Goal: Task Accomplishment & Management: Use online tool/utility

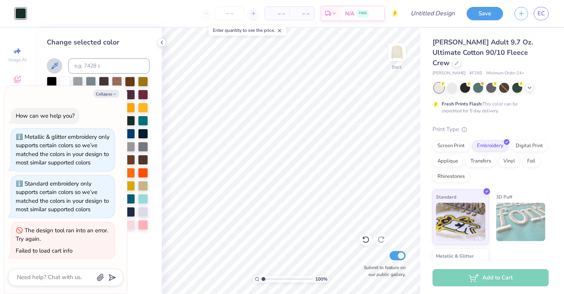
type input "b"
type textarea "x"
type input "be"
type textarea "x"
type input "bew"
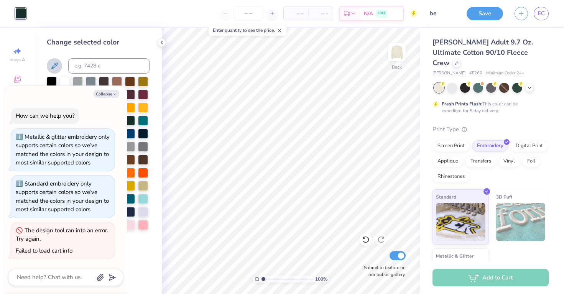
type textarea "x"
type input "bew"
type textarea "x"
type input "bew"
type textarea "x"
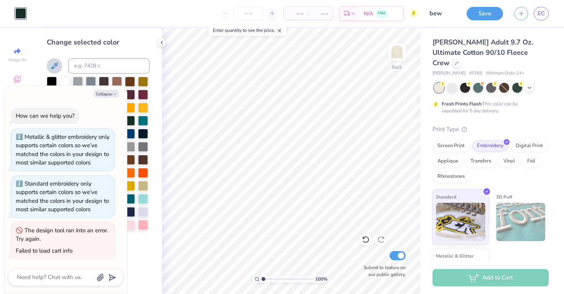
type input "be"
type textarea "x"
type input "b"
type textarea "x"
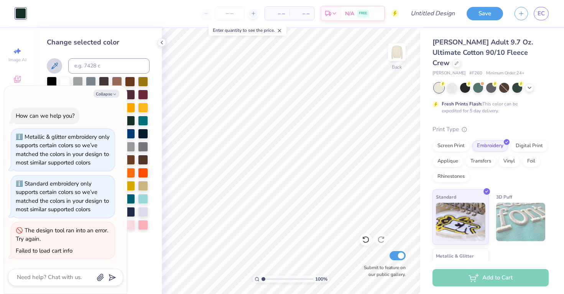
type input "n"
type textarea "x"
type input "ne"
type textarea "x"
type input "new"
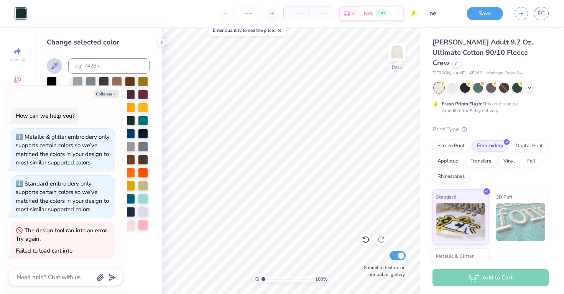
type textarea "x"
type input "new"
type textarea "x"
type input "new m"
type textarea "x"
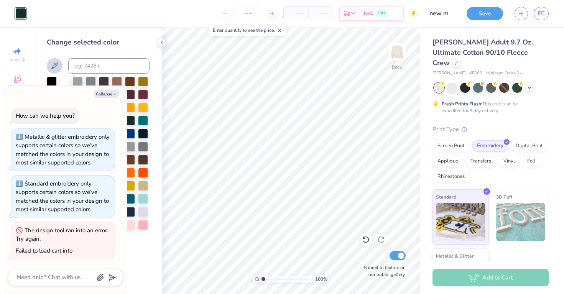
type input "new me"
type textarea "x"
type input "new mem"
type textarea "x"
type input "new mem"
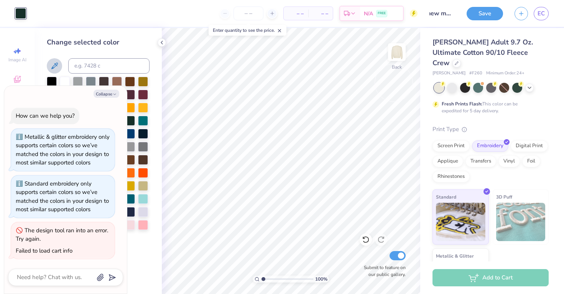
type textarea "x"
type input "new mem r"
type textarea "x"
type input "new mem re"
type textarea "x"
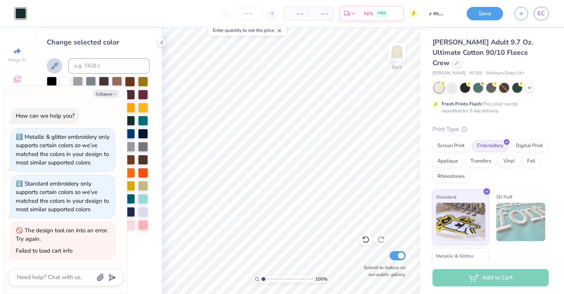
type input "new mem ret"
type textarea "x"
type input "new mem retr"
type textarea "x"
type input "new mem retre"
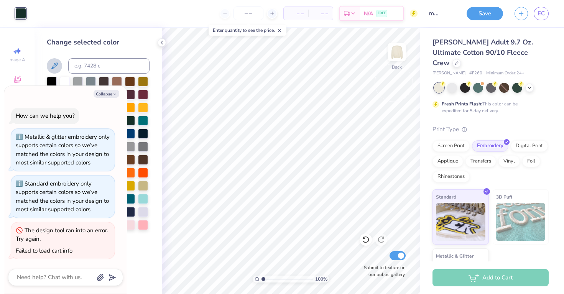
type textarea "x"
type input "new mem retrea"
type textarea "x"
type input "new mem retreat"
type textarea "x"
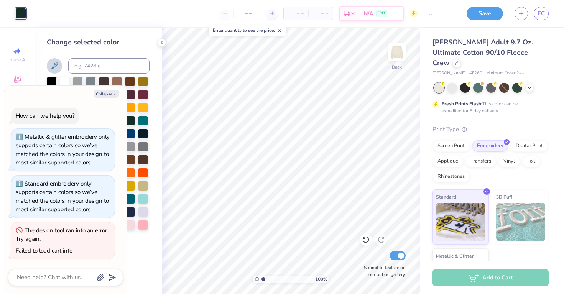
scroll to position [0, 23]
type input "new mem retreat"
click at [489, 9] on button "Save" at bounding box center [484, 12] width 36 height 13
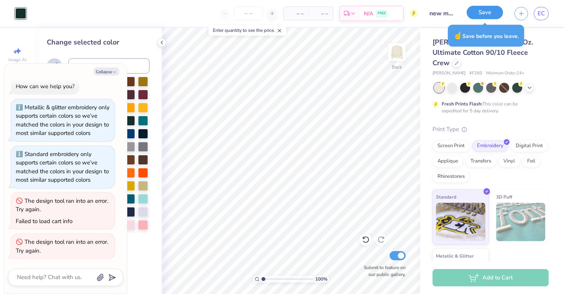
click at [491, 15] on button "Save" at bounding box center [484, 12] width 36 height 13
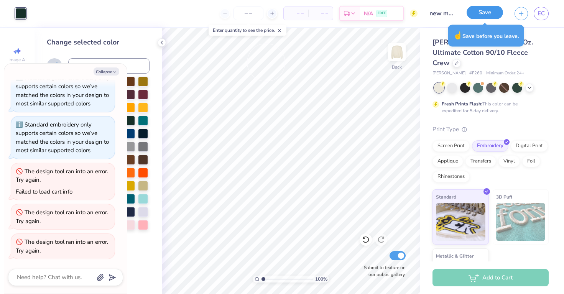
click at [485, 13] on button "Save" at bounding box center [484, 12] width 36 height 13
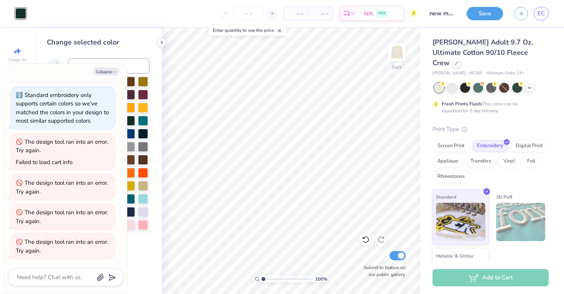
click at [153, 21] on div "– – Per Item – – Total Est. Delivery N/A FREE" at bounding box center [225, 13] width 386 height 27
click at [111, 74] on button "Collapse" at bounding box center [107, 71] width 26 height 8
type textarea "x"
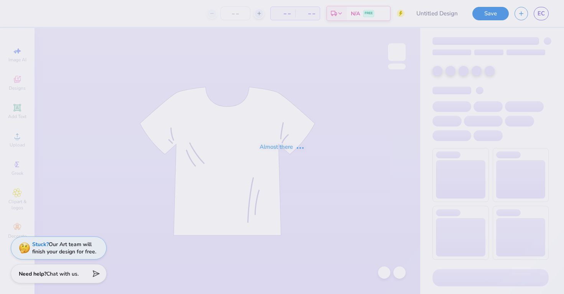
type input "Guys day tee shirt"
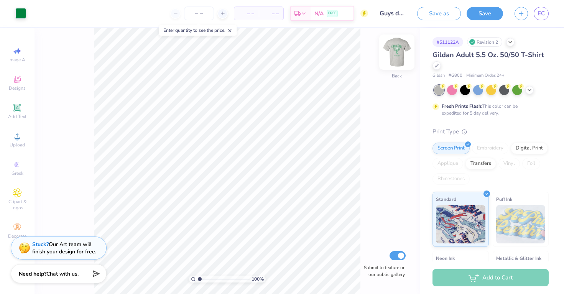
click at [397, 61] on img at bounding box center [396, 52] width 31 height 31
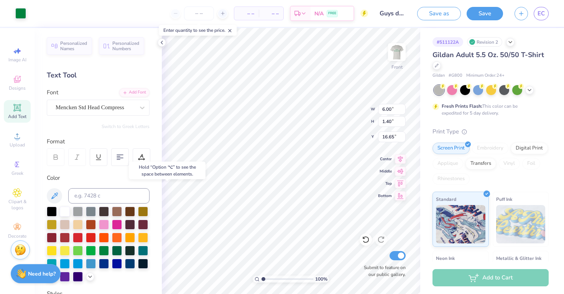
type input "16.65"
type input "10.19"
type input "10.18"
type input "5.45"
type input "2.20"
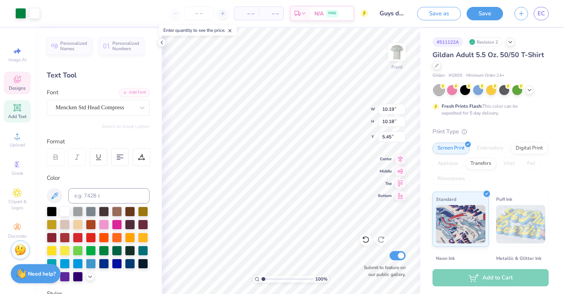
type input "1.30"
type input "10.92"
type input "6.00"
type input "1.40"
type input "16.68"
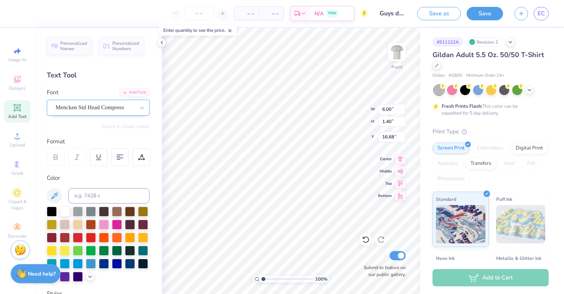
click at [101, 107] on div "Mencken Std Head Compress" at bounding box center [95, 108] width 80 height 12
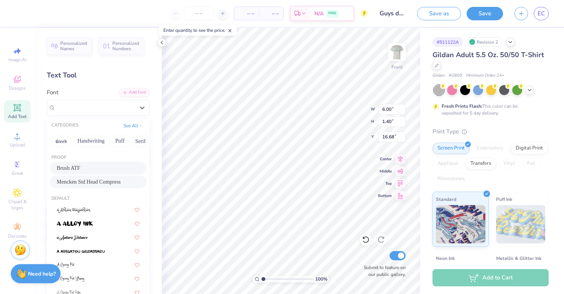
click at [104, 167] on div "Brush ATF" at bounding box center [98, 168] width 83 height 8
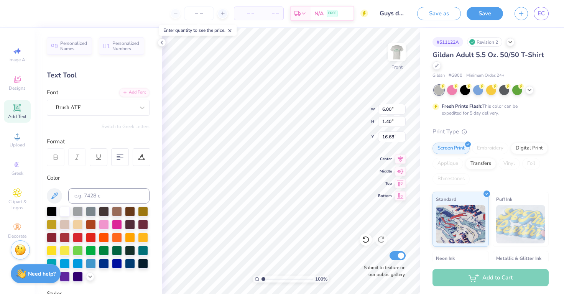
type input "9.28"
type input "1.53"
type input "16.62"
type input "15.96"
click at [397, 61] on img at bounding box center [396, 52] width 31 height 31
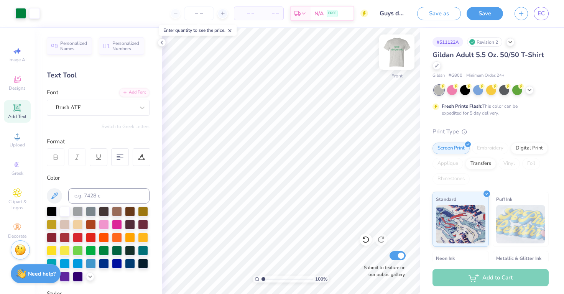
click at [398, 60] on img at bounding box center [396, 52] width 31 height 31
type input "5.66"
type input "5.68"
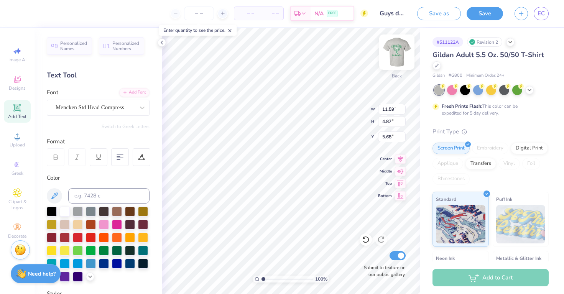
type textarea "a"
click at [20, 107] on icon at bounding box center [17, 108] width 6 height 6
type textarea "T"
click at [136, 114] on div at bounding box center [142, 107] width 14 height 15
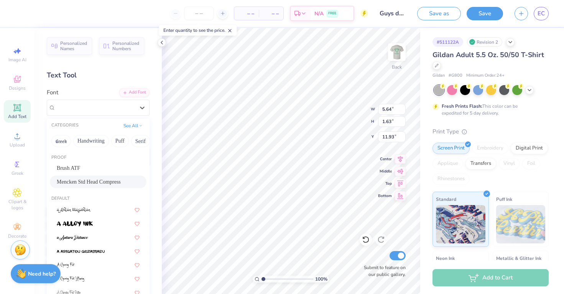
click at [110, 183] on div "Mencken Std Head Compress" at bounding box center [98, 182] width 83 height 8
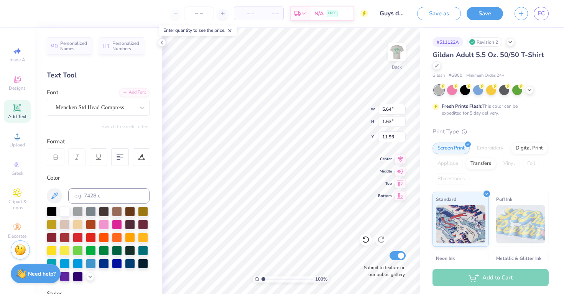
scroll to position [0, 1]
type textarea "GUYS DAYS"
type input "5.43"
type input "9.90"
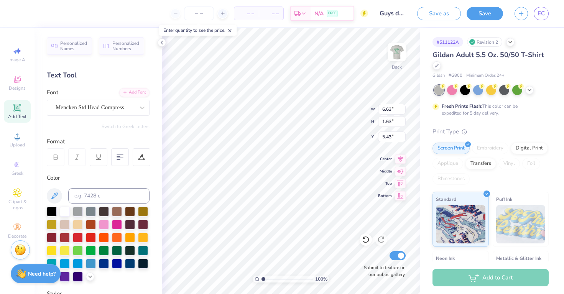
type input "2.44"
type input "6.07"
type input "8.52"
type input "2.10"
type input "6.35"
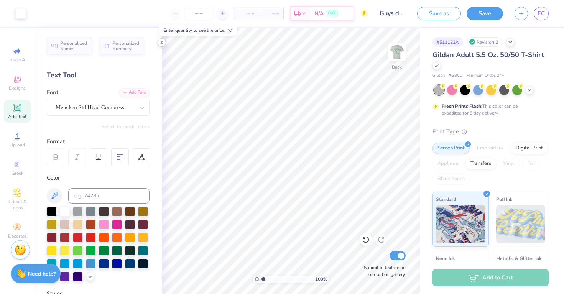
click at [160, 46] on div at bounding box center [161, 42] width 8 height 8
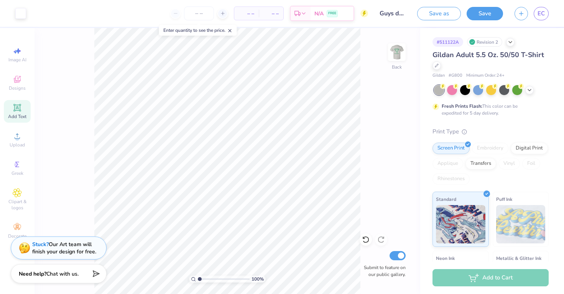
click at [18, 114] on span "Add Text" at bounding box center [17, 116] width 18 height 6
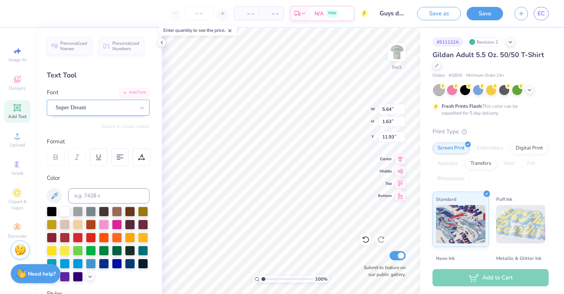
click at [101, 108] on div "Super Dream" at bounding box center [95, 108] width 80 height 12
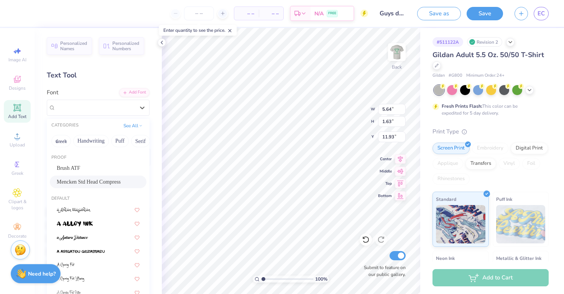
click at [92, 188] on div "Proof Brush ATF Mencken Std Head Compress" at bounding box center [98, 171] width 103 height 41
click at [94, 186] on span "Mencken Std Head Compress" at bounding box center [89, 182] width 64 height 8
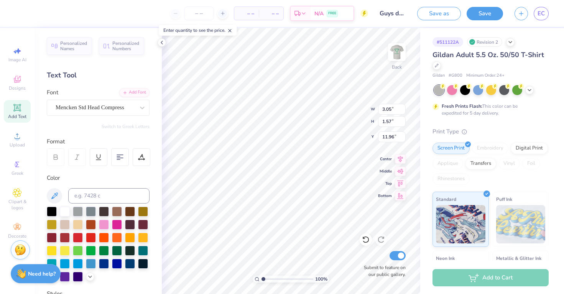
type input "3.05"
type input "1.57"
type input "11.96"
type textarea "T"
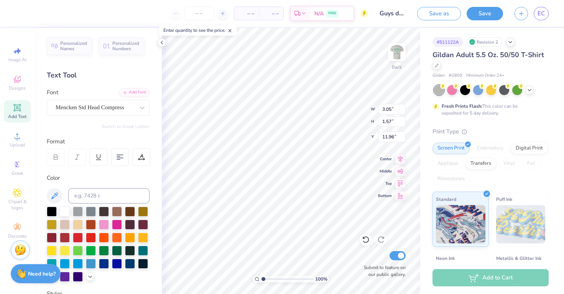
type textarea "ALPHA GAMMA DELTA"
type input "7.43"
type input "0.93"
type input "9.27"
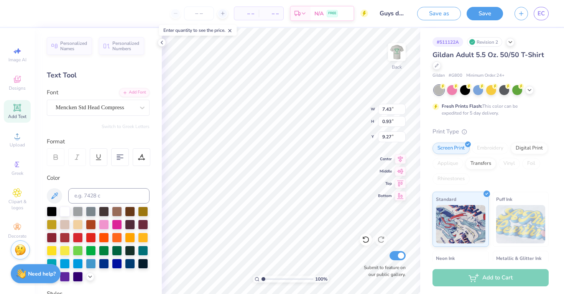
type input "8.52"
type input "2.10"
type input "6.33"
type input "7.43"
type input "0.93"
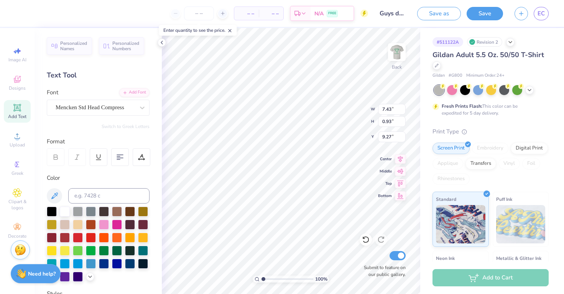
type input "9.54"
type input "8.52"
type input "2.10"
type input "6.33"
type input "6.21"
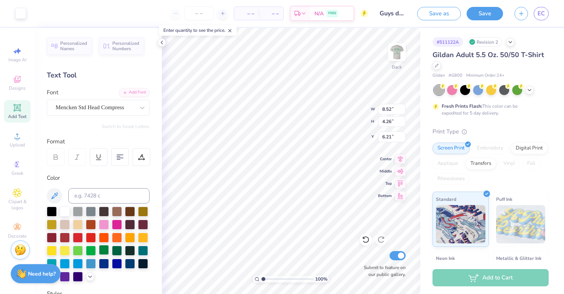
click at [100, 252] on div at bounding box center [104, 250] width 10 height 10
click at [103, 253] on div at bounding box center [104, 250] width 10 height 10
click at [104, 252] on div at bounding box center [104, 250] width 10 height 10
click at [105, 246] on div at bounding box center [104, 250] width 10 height 10
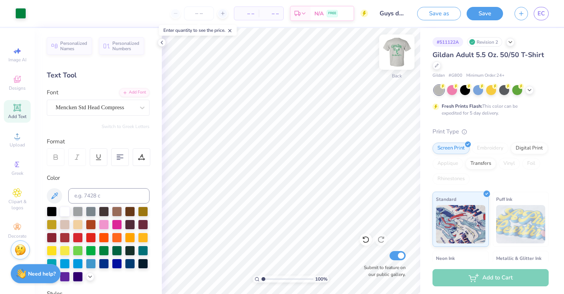
click at [405, 46] on div at bounding box center [396, 51] width 35 height 35
click at [395, 51] on img at bounding box center [396, 52] width 31 height 31
type input "6.50"
click at [364, 236] on icon at bounding box center [366, 240] width 8 height 8
type input "6.50"
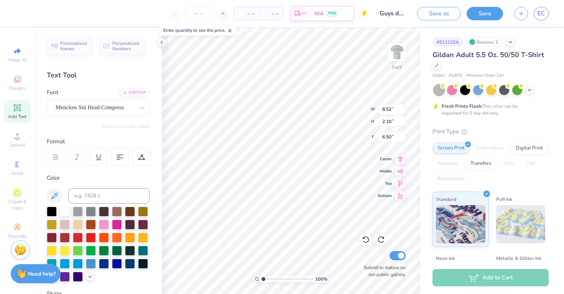
scroll to position [0, 1]
type textarea "GUYS DAY"
click at [356, 121] on div "100 % Back W 8.52 8.52 " H 2.10 2.10 " Y 6.50 6.50 " Center Middle Top Bottom S…" at bounding box center [291, 161] width 258 height 266
type input "5.45"
type input "7.43"
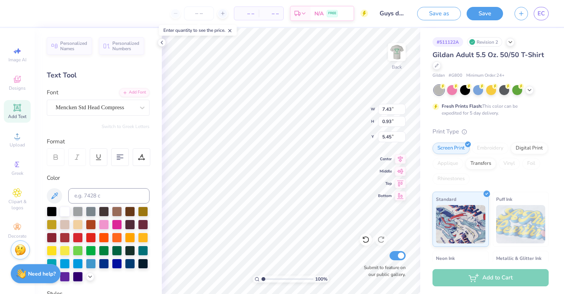
type input "0.93"
type input "7.93"
type input "6.63"
type input "0.83"
type input "8.98"
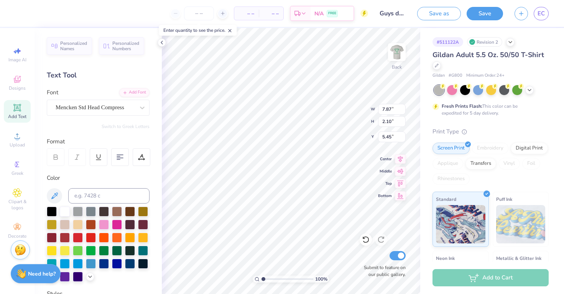
type input "2.40"
type input "5.13"
type textarea "GUYS DAY"
click at [109, 111] on div "Mencken Std Head Compress" at bounding box center [95, 108] width 80 height 12
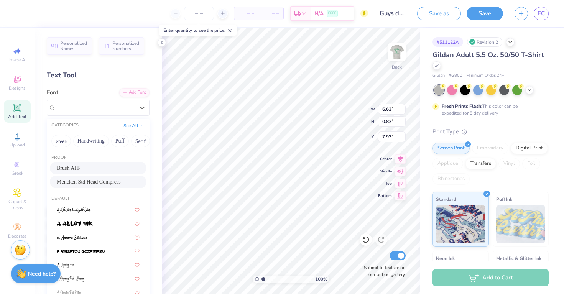
click at [134, 168] on div "Brush ATF" at bounding box center [98, 168] width 83 height 8
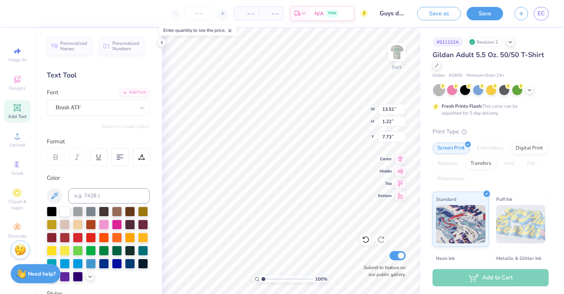
type input "13.51"
type input "1.22"
type input "7.73"
click at [121, 104] on div "Brush ATF" at bounding box center [95, 108] width 80 height 12
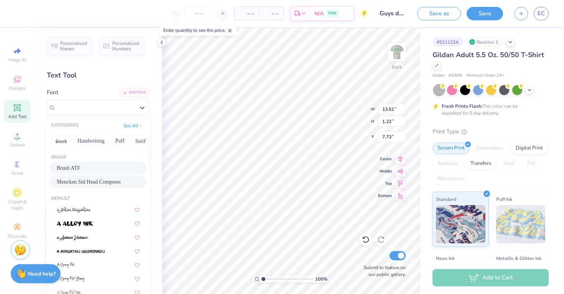
click at [131, 179] on div "Mencken Std Head Compress" at bounding box center [98, 182] width 83 height 8
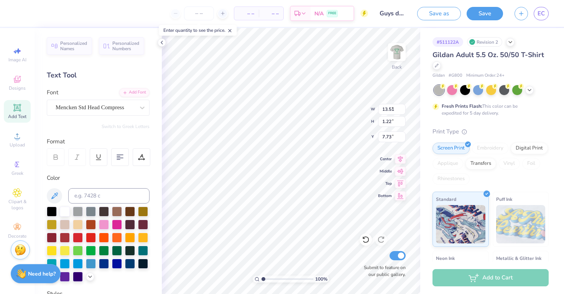
type input "6.63"
type input "0.83"
type input "7.93"
click at [401, 56] on img at bounding box center [396, 52] width 31 height 31
click at [398, 49] on img at bounding box center [396, 52] width 31 height 31
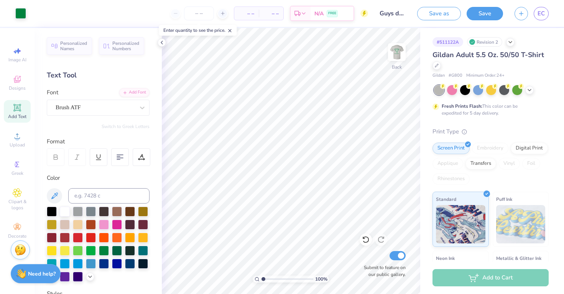
click at [396, 52] on img at bounding box center [396, 51] width 15 height 15
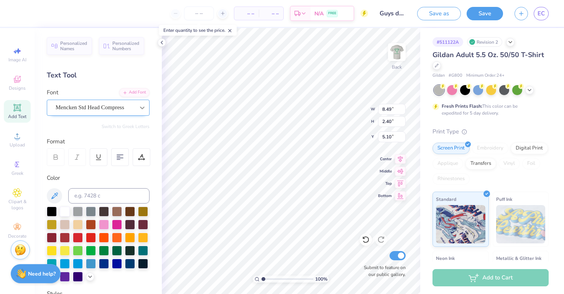
click at [137, 110] on div at bounding box center [142, 108] width 14 height 14
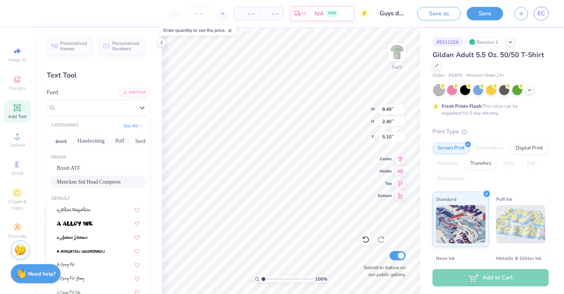
click at [100, 161] on div "Proof Brush ATF Mencken Std Head Compress" at bounding box center [98, 171] width 103 height 41
click at [100, 166] on div "Brush ATF" at bounding box center [98, 168] width 83 height 8
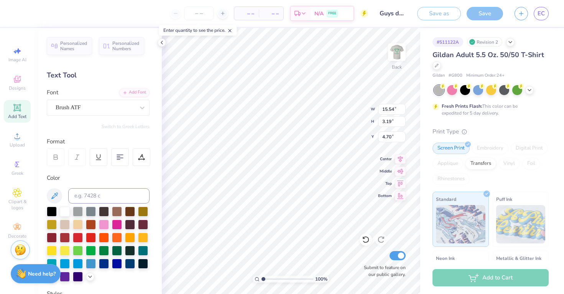
type input "15.54"
type input "3.19"
type input "4.70"
click at [130, 102] on div at bounding box center [95, 107] width 79 height 10
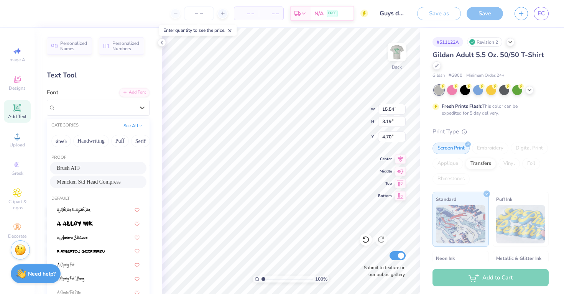
click at [129, 178] on div "Mencken Std Head Compress" at bounding box center [98, 182] width 83 height 8
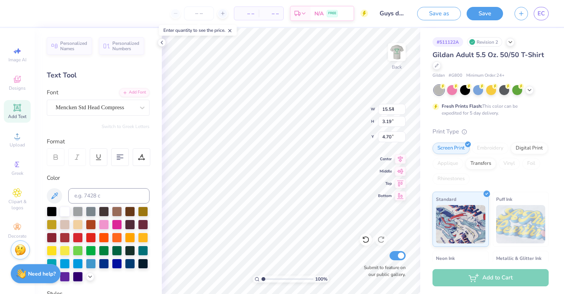
type input "7.67"
type input "2.17"
type input "5.22"
click at [139, 112] on div at bounding box center [142, 108] width 14 height 14
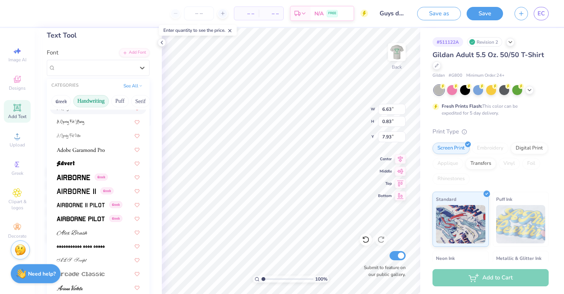
scroll to position [43, 0]
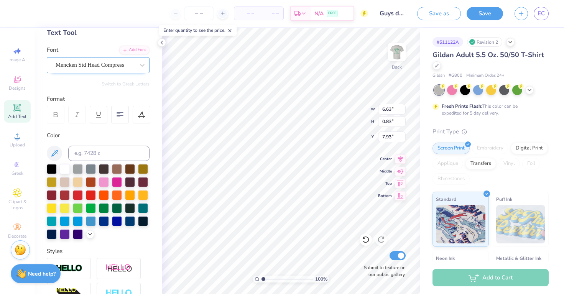
click at [117, 72] on div "Mencken Std Head Compress" at bounding box center [98, 65] width 103 height 16
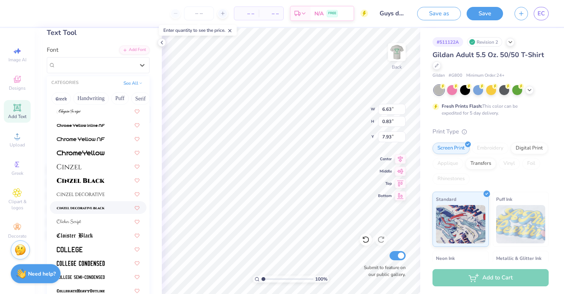
scroll to position [919, 0]
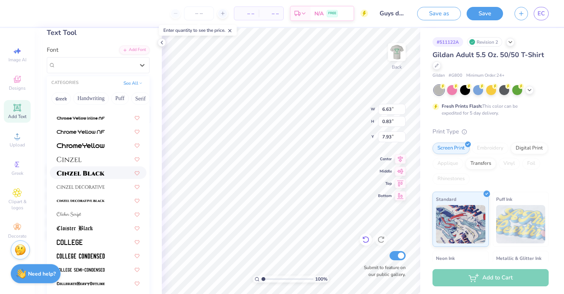
click at [364, 238] on icon at bounding box center [366, 240] width 8 height 8
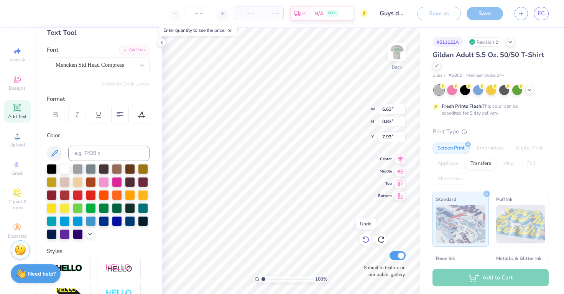
click at [367, 240] on icon at bounding box center [366, 240] width 8 height 8
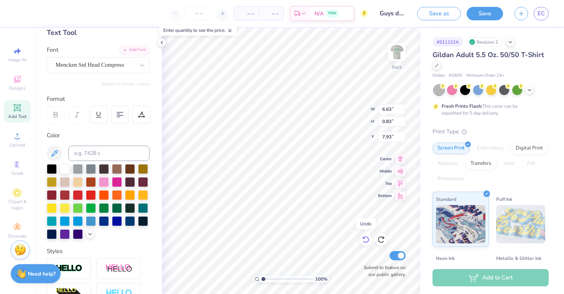
click at [367, 240] on icon at bounding box center [366, 240] width 8 height 8
type input "13.51"
type input "1.22"
type input "7.73"
click at [367, 240] on icon at bounding box center [366, 240] width 8 height 8
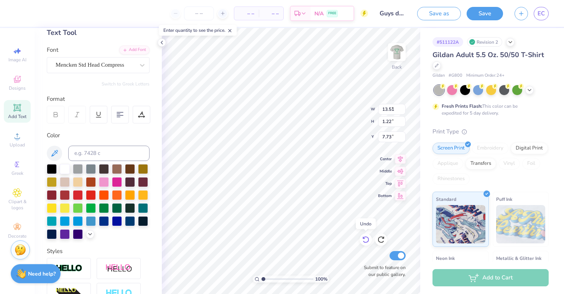
type input "6.63"
type input "0.83"
type input "7.93"
type input "7.87"
type input "5.05"
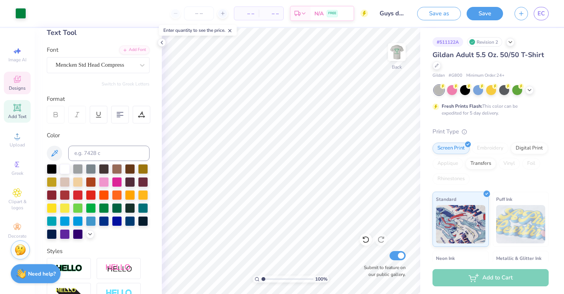
click at [11, 92] on div "Designs" at bounding box center [17, 83] width 27 height 23
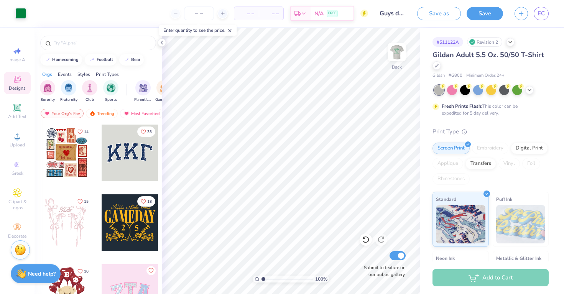
click at [70, 34] on div at bounding box center [97, 41] width 127 height 26
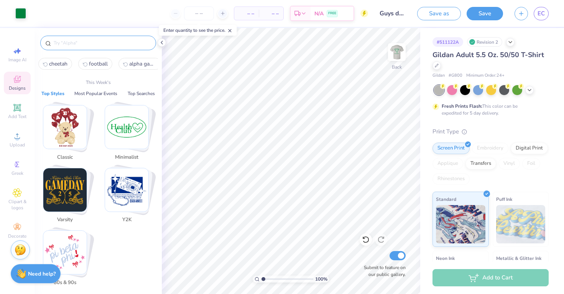
click at [70, 43] on input "text" at bounding box center [102, 43] width 98 height 8
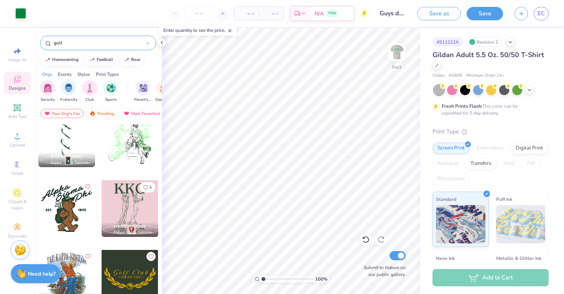
scroll to position [5, 0]
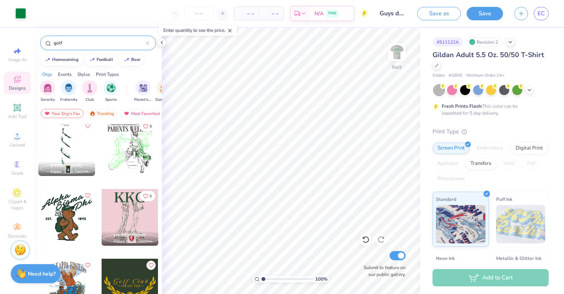
type input "golf"
click at [73, 161] on div "Chloe Craven Kappa Kappa Gamma, Bucknell University" at bounding box center [66, 168] width 57 height 15
type input "8.70"
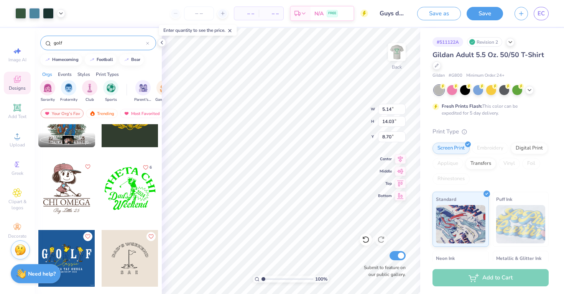
scroll to position [176, 0]
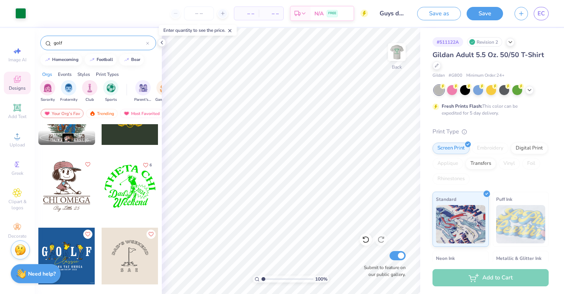
click at [131, 237] on div at bounding box center [130, 256] width 57 height 57
type input "15.57"
type input "9.43"
type input "8.20"
type input "10.12"
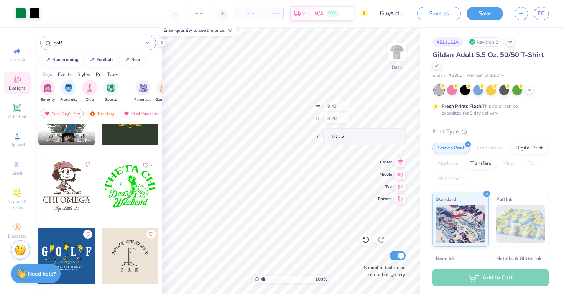
type input "3.85"
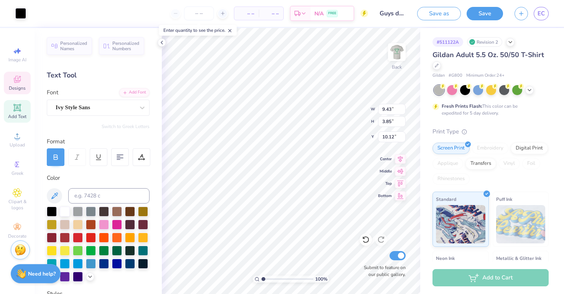
type input "10.07"
type textarea "D"
type input "9.40"
click at [100, 253] on div at bounding box center [104, 250] width 10 height 10
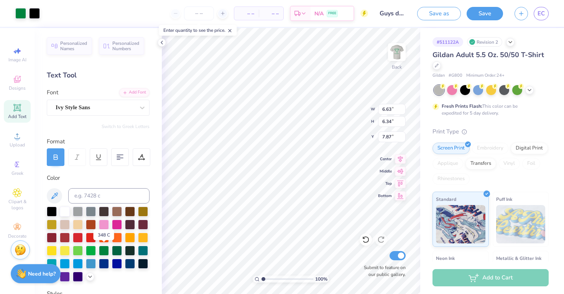
drag, startPoint x: 103, startPoint y: 252, endPoint x: 158, endPoint y: 239, distance: 56.2
click at [103, 252] on div at bounding box center [104, 251] width 10 height 10
type input "11.59"
click at [30, 92] on div "Designs" at bounding box center [17, 83] width 27 height 23
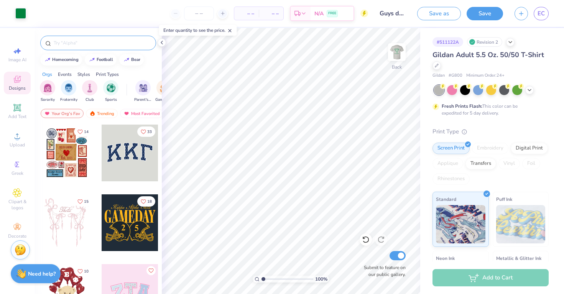
click at [97, 44] on input "text" at bounding box center [102, 43] width 98 height 8
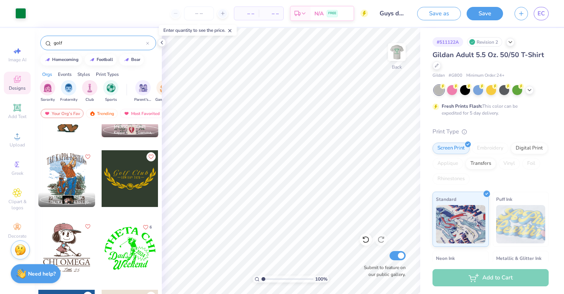
scroll to position [169, 0]
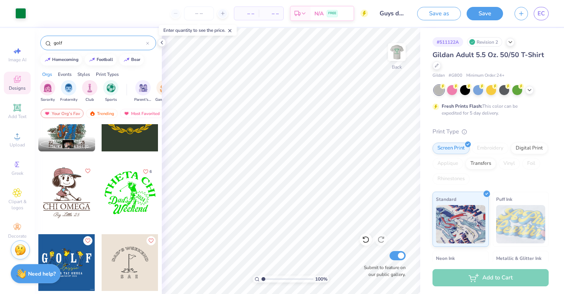
type input "golf"
click at [125, 244] on div at bounding box center [130, 262] width 57 height 57
type input "10.51"
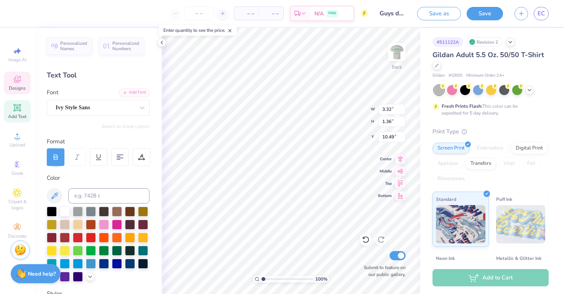
type input "8.38"
type textarea "ND"
type input "14.22"
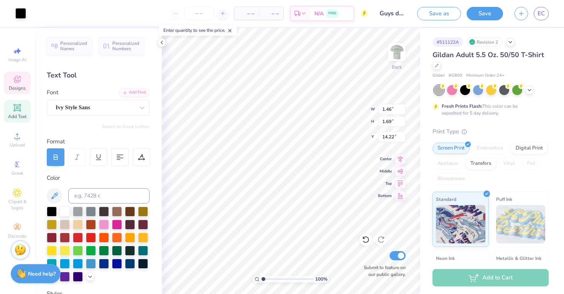
type input "4.27"
type input "4.94"
type input "10.98"
type input "7.81"
type input "3.04"
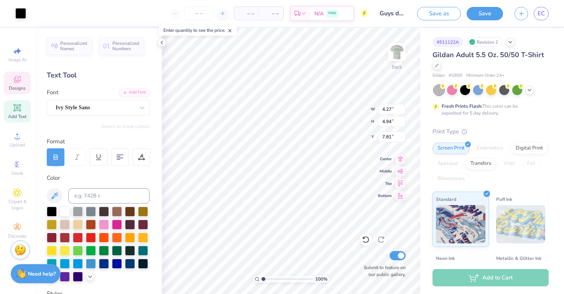
type input "3.52"
type input "3.21"
type input "3.71"
type input "7.62"
type input "7.45"
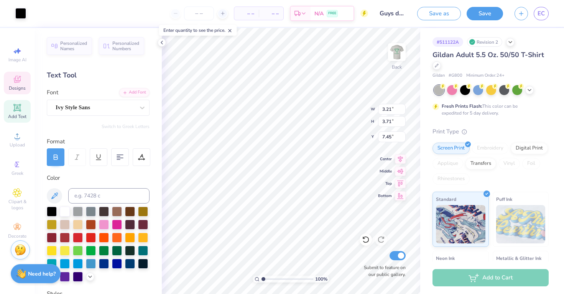
type input "8.05"
click at [25, 105] on div "Add Text" at bounding box center [17, 111] width 27 height 23
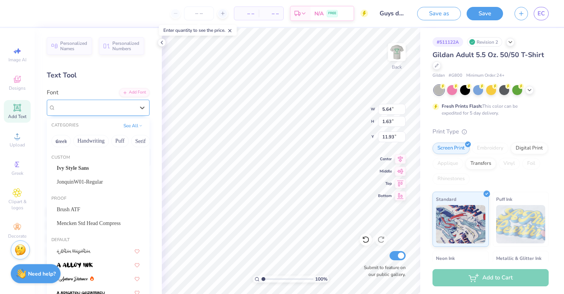
click at [100, 109] on div "Super Dream" at bounding box center [95, 108] width 80 height 12
click at [97, 223] on div "Mencken Std Head Compress" at bounding box center [98, 223] width 83 height 8
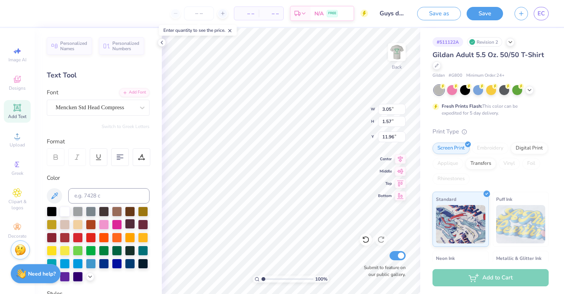
type input "3.05"
type input "1.57"
type input "11.96"
click at [16, 119] on span "Add Text" at bounding box center [17, 116] width 18 height 6
click at [139, 114] on div at bounding box center [142, 107] width 14 height 15
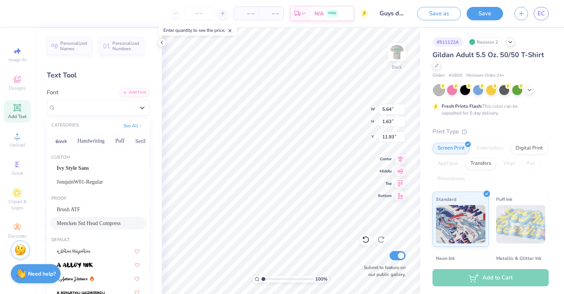
click at [103, 227] on div "Mencken Std Head Compress" at bounding box center [98, 223] width 97 height 13
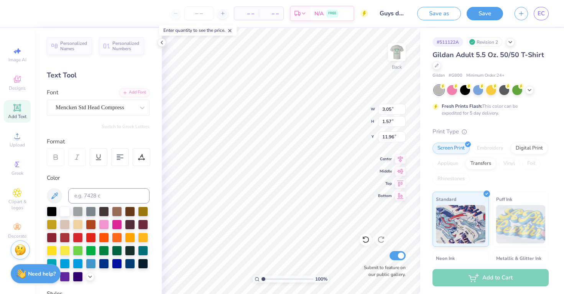
type input "3.05"
type input "1.57"
type input "11.96"
type textarea "T"
type textarea "G"
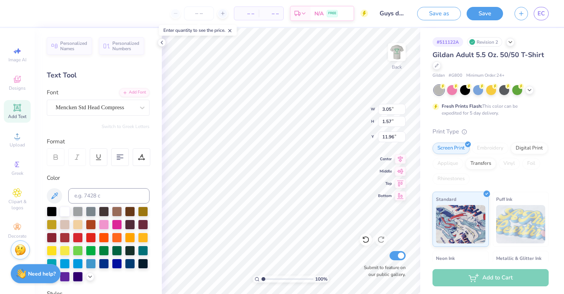
type textarea "ALPHA GAMMA DELTA"
type input "13.03"
type input "1.63"
type input "13.01"
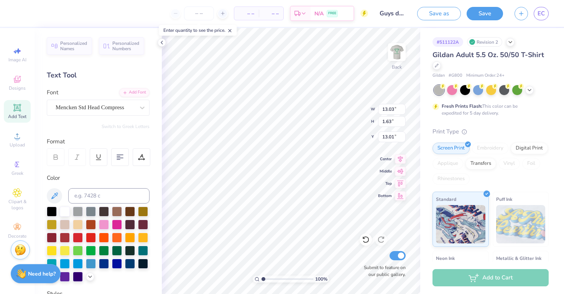
type input "7.23"
type input "0.91"
type input "12.75"
click at [105, 251] on div at bounding box center [104, 250] width 10 height 10
click at [105, 248] on div at bounding box center [104, 250] width 10 height 10
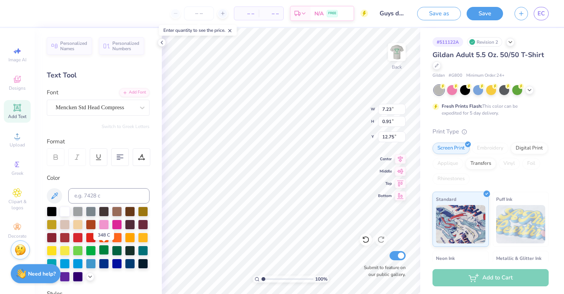
scroll to position [0, 0]
click at [102, 249] on div at bounding box center [104, 250] width 10 height 10
click at [19, 10] on div at bounding box center [20, 12] width 11 height 11
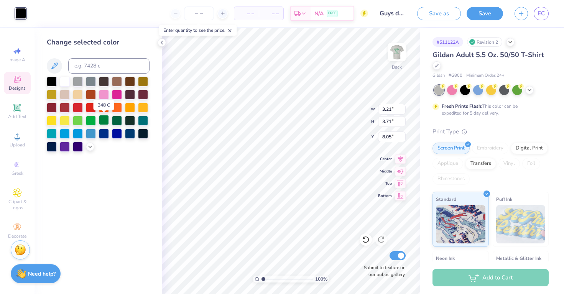
click at [105, 118] on div at bounding box center [104, 120] width 10 height 10
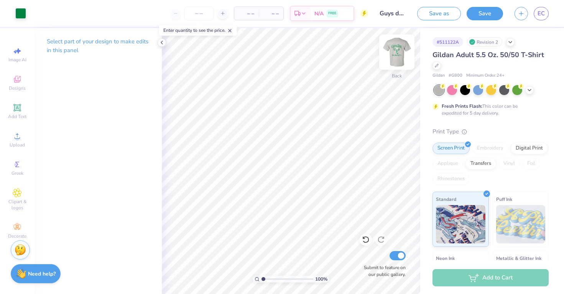
click at [402, 56] on img at bounding box center [396, 52] width 31 height 31
click at [399, 56] on img at bounding box center [396, 51] width 15 height 15
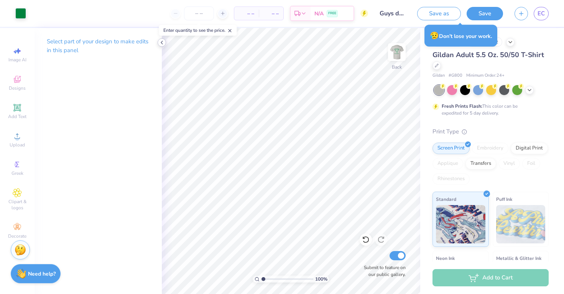
click at [164, 45] on icon at bounding box center [162, 42] width 6 height 6
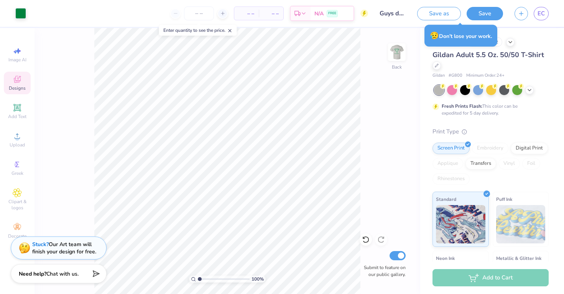
click at [20, 84] on div "Designs" at bounding box center [17, 83] width 27 height 23
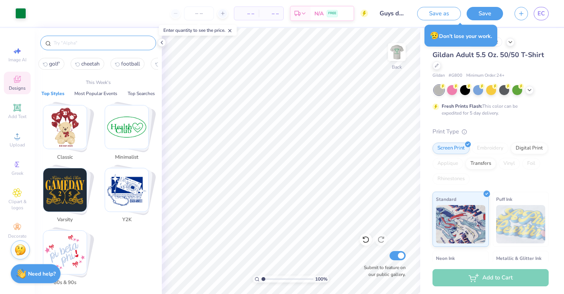
click at [70, 43] on input "text" at bounding box center [102, 43] width 98 height 8
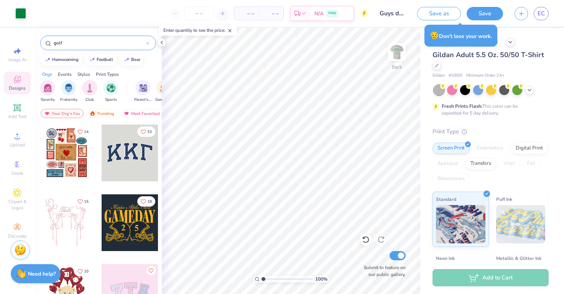
type input "golf"
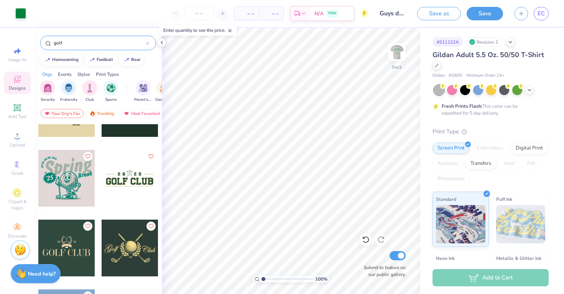
scroll to position [785, 0]
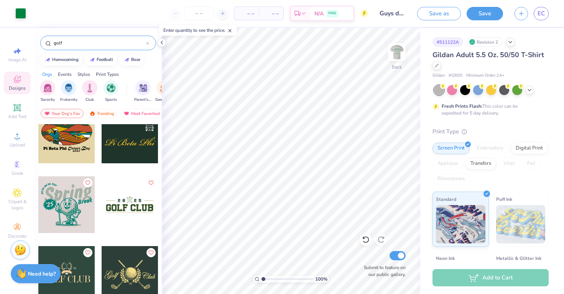
click at [131, 205] on div at bounding box center [130, 204] width 57 height 57
type input "13.20"
type input "11.05"
type input "1.70"
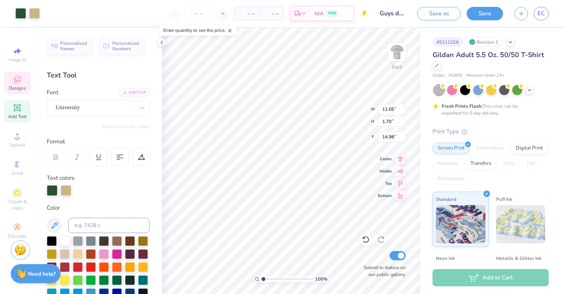
type input "15.01"
type textarea "G"
type textarea "GUYs day"
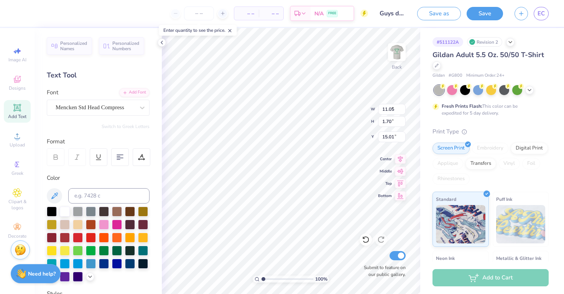
type input "7.23"
type input "0.91"
type input "12.75"
click at [366, 244] on div at bounding box center [365, 239] width 12 height 12
type input "13.20"
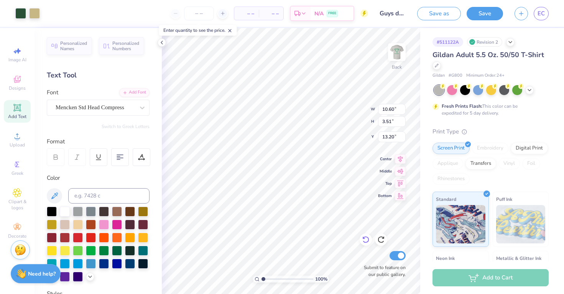
click at [363, 242] on icon at bounding box center [365, 239] width 7 height 7
click at [365, 241] on icon at bounding box center [366, 240] width 8 height 8
click at [379, 240] on icon at bounding box center [381, 240] width 8 height 8
click at [37, 16] on div at bounding box center [34, 12] width 11 height 11
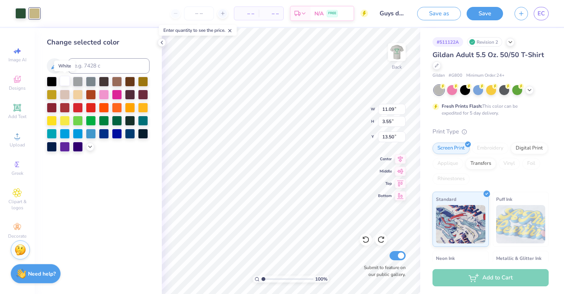
click at [66, 83] on div at bounding box center [65, 81] width 10 height 10
click at [22, 16] on div at bounding box center [20, 12] width 11 height 11
click at [105, 121] on div at bounding box center [104, 120] width 10 height 10
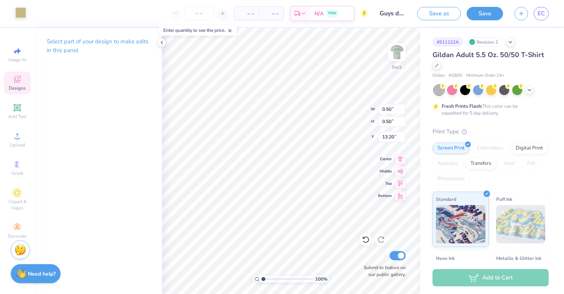
click at [20, 13] on div at bounding box center [20, 12] width 11 height 11
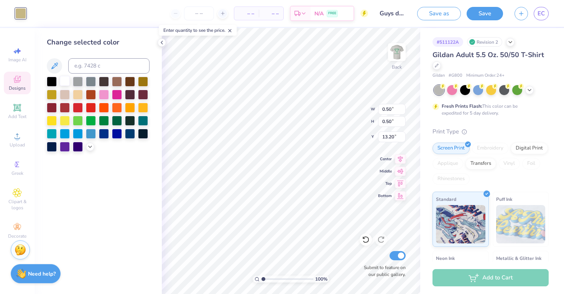
click at [64, 85] on div at bounding box center [65, 81] width 10 height 10
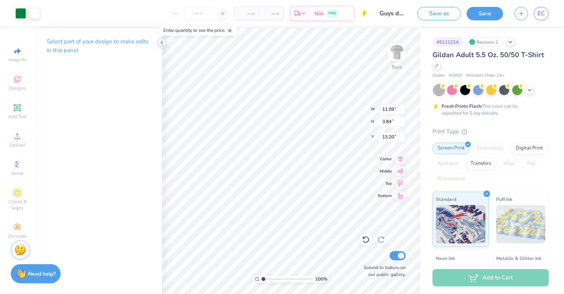
click at [160, 43] on icon at bounding box center [162, 42] width 6 height 6
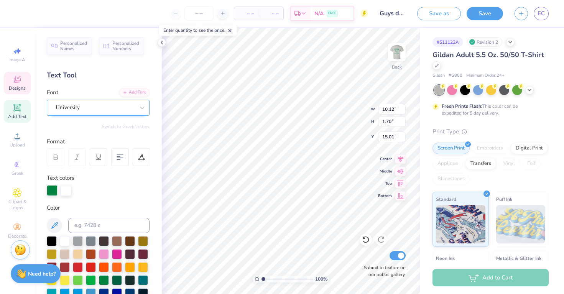
click at [127, 111] on div "University" at bounding box center [95, 108] width 80 height 12
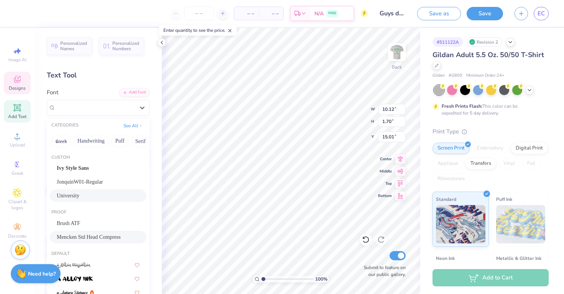
click at [103, 235] on div "Mencken Std Head Compress" at bounding box center [98, 237] width 83 height 8
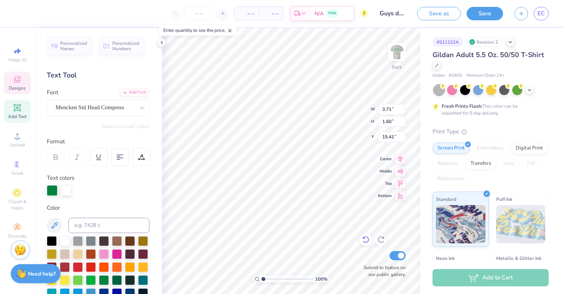
click at [368, 243] on icon at bounding box center [366, 240] width 8 height 8
type input "15.27"
type textarea "GUYS DAY"
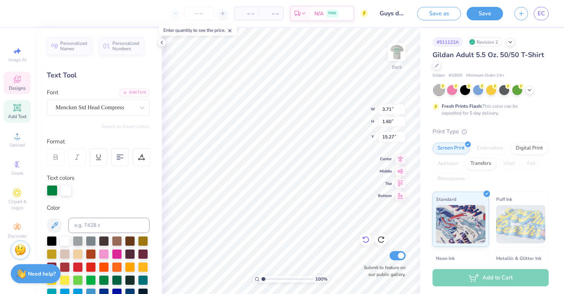
scroll to position [0, 1]
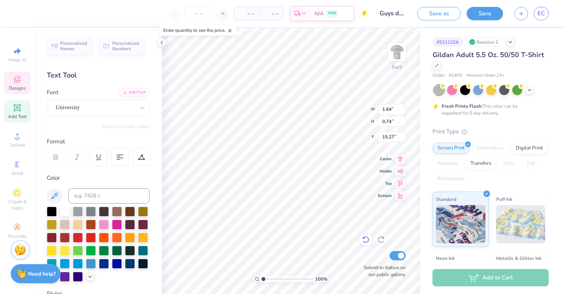
type input "1.64"
type input "0.74"
type input "13.71"
click at [364, 239] on icon at bounding box center [366, 240] width 8 height 8
type input "3.43"
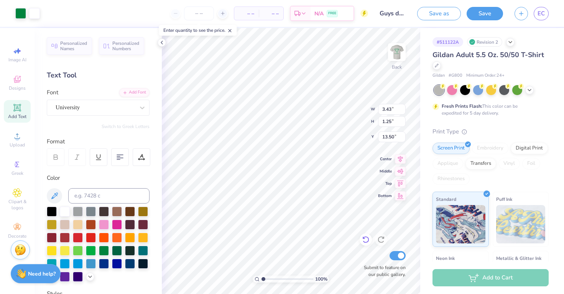
type input "1.25"
type input "13.50"
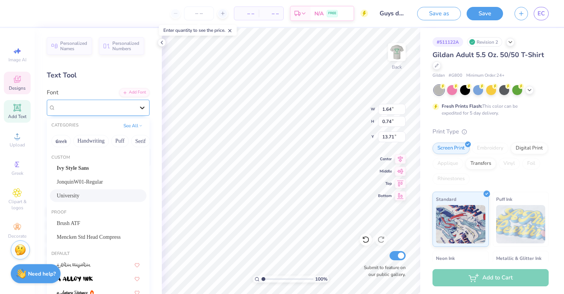
click at [139, 101] on div at bounding box center [142, 108] width 14 height 14
click at [102, 233] on div "Mencken Std Head Compress" at bounding box center [98, 237] width 83 height 8
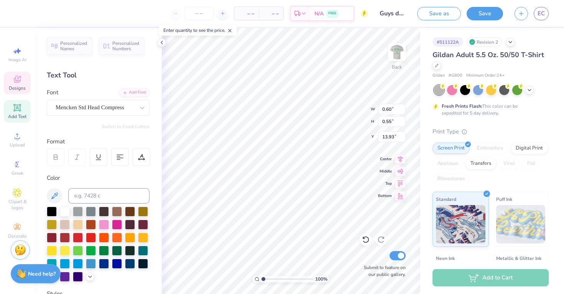
type input "0.60"
type input "0.55"
type input "13.93"
type input "1.64"
type input "0.74"
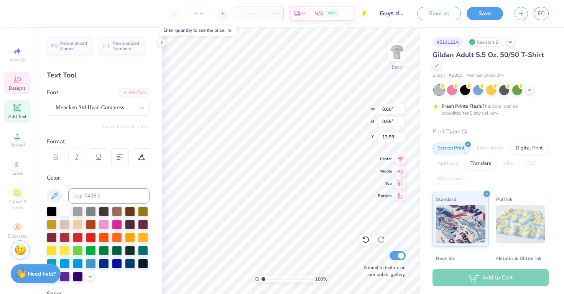
type input "13.71"
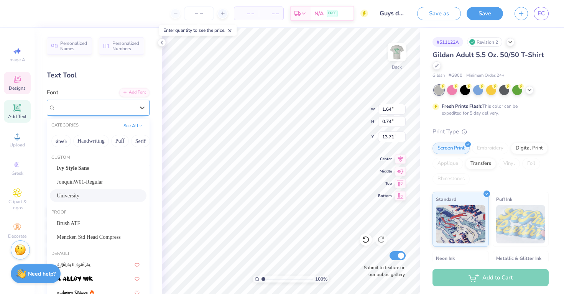
click at [126, 106] on div "University" at bounding box center [95, 108] width 80 height 12
click at [90, 230] on div "Brush ATF Mencken Std Head Compress" at bounding box center [98, 230] width 103 height 26
click at [90, 240] on span "Mencken Std Head Compress" at bounding box center [89, 237] width 64 height 8
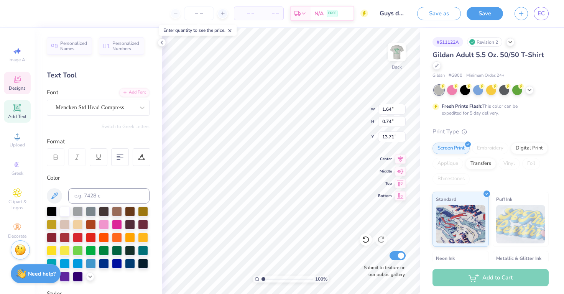
type input "0.61"
type input "0.46"
type input "13.99"
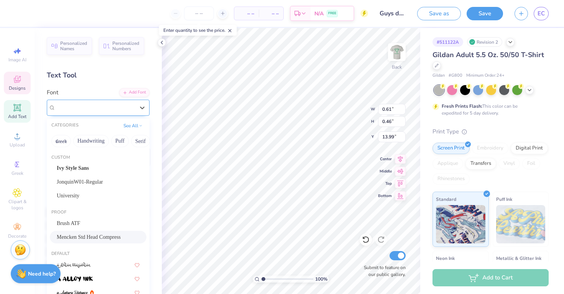
click at [105, 105] on div "Mencken Std Head Compress" at bounding box center [95, 108] width 80 height 12
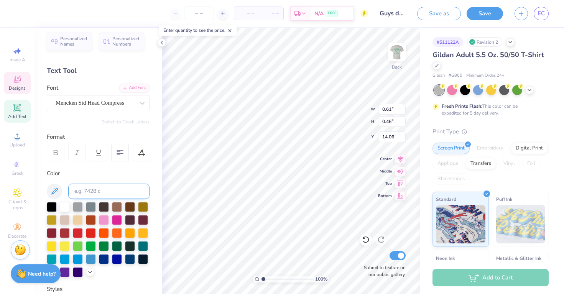
scroll to position [0, 0]
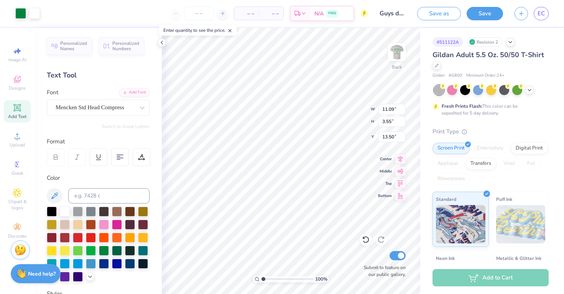
type input "4.39"
click at [39, 12] on div at bounding box center [34, 12] width 11 height 11
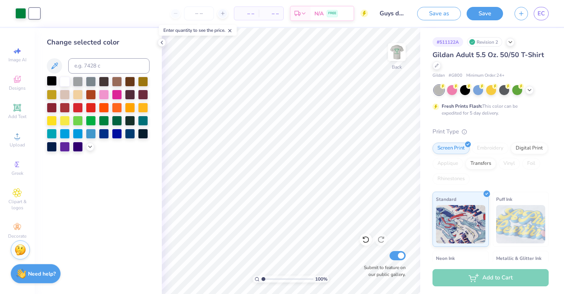
click at [51, 82] on div at bounding box center [52, 81] width 10 height 10
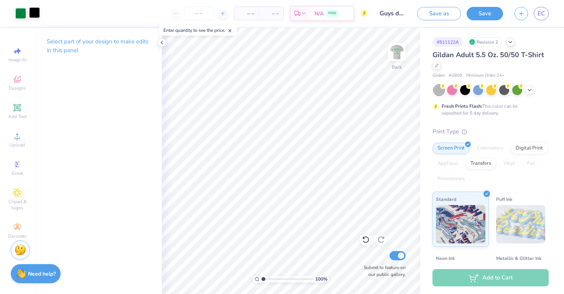
click at [32, 12] on div at bounding box center [34, 12] width 11 height 11
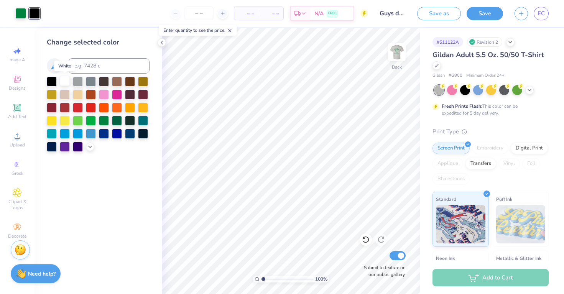
click at [64, 85] on div at bounding box center [65, 81] width 10 height 10
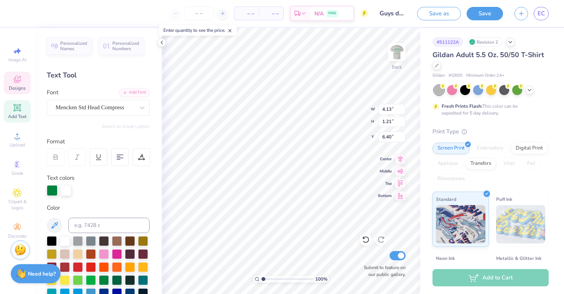
type input "6.39"
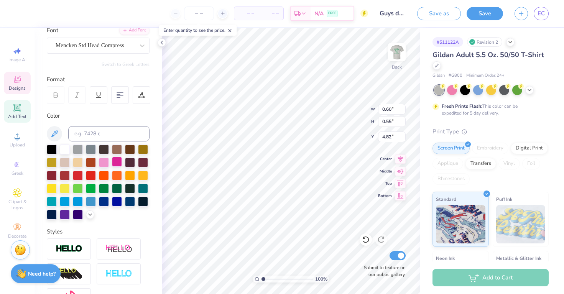
scroll to position [61, 0]
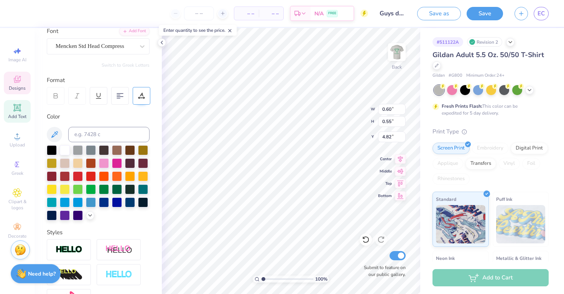
click at [143, 95] on icon at bounding box center [141, 95] width 7 height 7
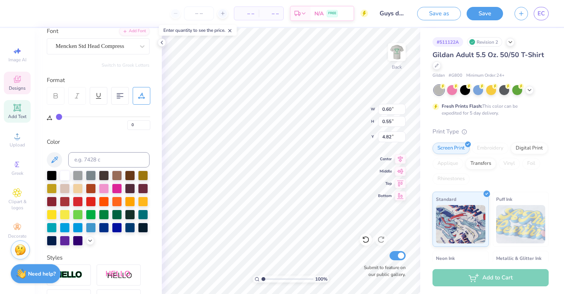
drag, startPoint x: 62, startPoint y: 117, endPoint x: 83, endPoint y: 120, distance: 20.5
click at [83, 120] on div "0" at bounding box center [103, 123] width 94 height 14
type input "2"
type input "3"
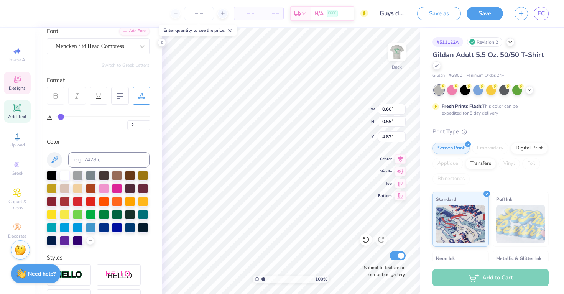
type input "3"
type input "4"
type input "5"
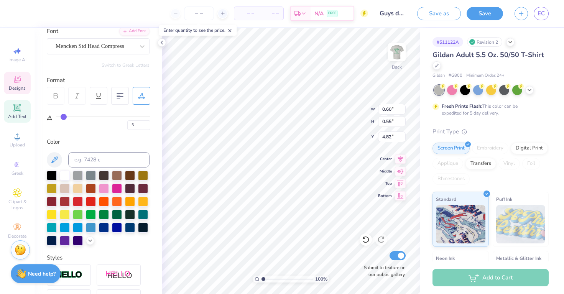
type input "6"
type input "7"
type input "8"
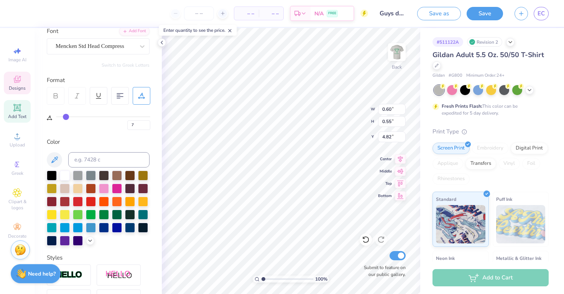
type input "8"
type input "10"
type input "11"
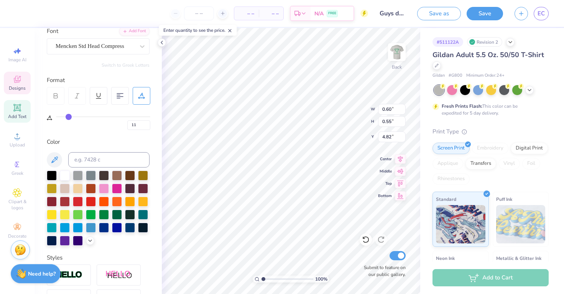
type input "12"
type input "13"
type input "14"
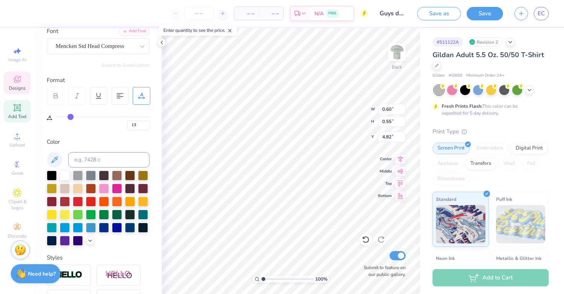
type input "14"
type input "15"
type input "16"
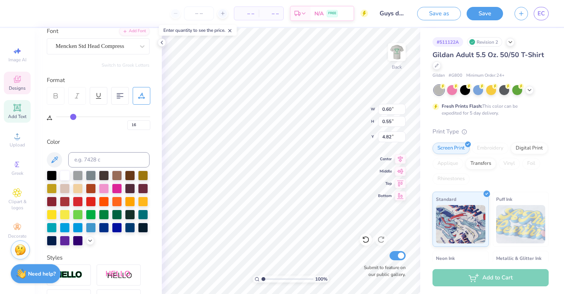
type input "17"
type input "18"
type input "19"
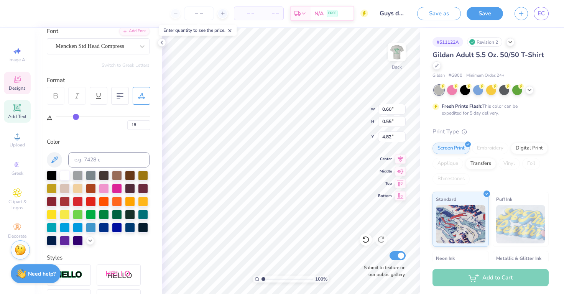
type input "19"
type input "20"
type input "21"
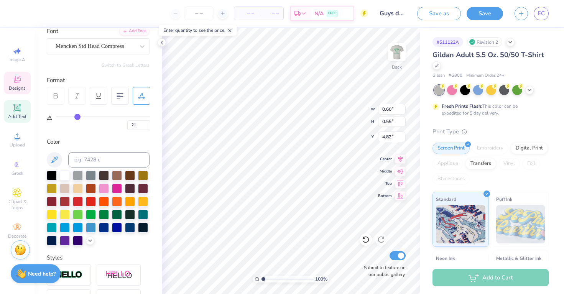
type input "22"
type input "23"
type input "24"
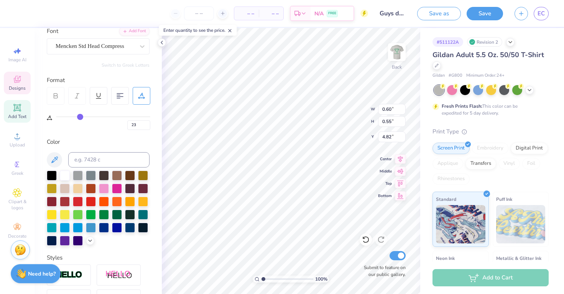
type input "24"
type input "25"
type input "26"
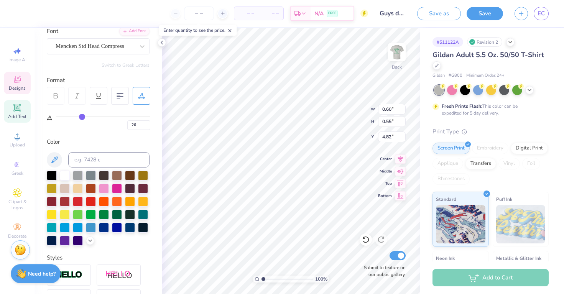
drag, startPoint x: 61, startPoint y: 117, endPoint x: 82, endPoint y: 118, distance: 21.5
click at [82, 117] on input "range" at bounding box center [103, 116] width 94 height 1
click at [98, 132] on div "Personalized Names Personalized Numbers Text Tool Add Font Font Mencken Std Hea…" at bounding box center [97, 161] width 127 height 266
drag, startPoint x: 84, startPoint y: 115, endPoint x: 44, endPoint y: 121, distance: 40.0
click at [56, 117] on input "range" at bounding box center [103, 116] width 94 height 1
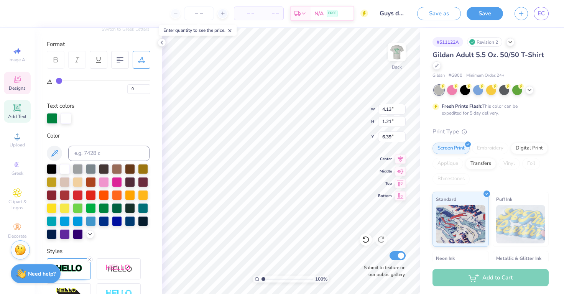
scroll to position [0, 0]
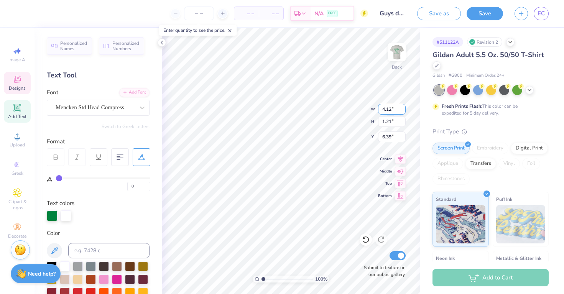
click at [404, 110] on input "4.12" at bounding box center [392, 109] width 28 height 11
click at [404, 111] on input "4.11" at bounding box center [392, 109] width 28 height 11
click at [402, 108] on input "4.12" at bounding box center [392, 109] width 28 height 11
click at [402, 108] on input "4.13" at bounding box center [392, 109] width 28 height 11
click at [402, 108] on input "4.14" at bounding box center [392, 109] width 28 height 11
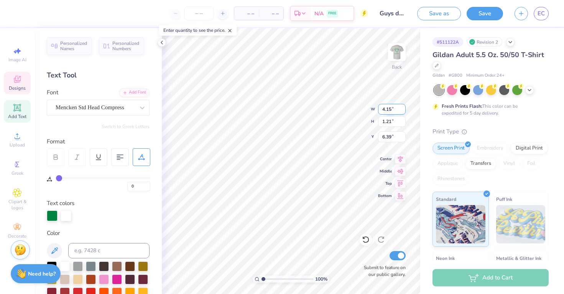
click at [402, 108] on input "4.15" at bounding box center [392, 109] width 28 height 11
click at [402, 108] on input "4.16" at bounding box center [392, 109] width 28 height 11
click at [402, 108] on input "4.17" at bounding box center [392, 109] width 28 height 11
click at [402, 108] on input "4.18" at bounding box center [392, 109] width 28 height 11
click at [402, 108] on input "4.19" at bounding box center [392, 109] width 28 height 11
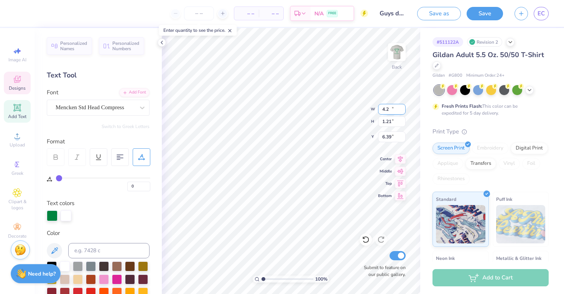
click at [402, 108] on input "4.2" at bounding box center [392, 109] width 28 height 11
click at [402, 108] on input "4.21" at bounding box center [392, 109] width 28 height 11
click at [402, 108] on input "4.22" at bounding box center [392, 109] width 28 height 11
click at [402, 108] on input "4.23" at bounding box center [392, 109] width 28 height 11
click at [402, 108] on input "4.24" at bounding box center [392, 109] width 28 height 11
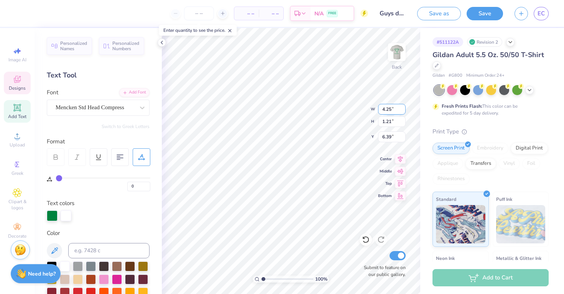
click at [402, 108] on input "4.25" at bounding box center [392, 109] width 28 height 11
click at [402, 108] on input "4.26" at bounding box center [392, 109] width 28 height 11
click at [402, 108] on input "4.27" at bounding box center [392, 109] width 28 height 11
click at [402, 108] on input "4.28" at bounding box center [392, 109] width 28 height 11
click at [402, 108] on input "4.29" at bounding box center [392, 109] width 28 height 11
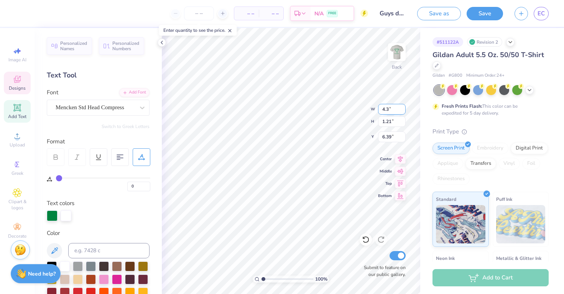
click at [402, 108] on input "4.3" at bounding box center [392, 109] width 28 height 11
click at [402, 108] on input "4.31" at bounding box center [392, 109] width 28 height 11
click at [402, 108] on input "4.32" at bounding box center [392, 109] width 28 height 11
click at [402, 108] on input "4.33" at bounding box center [392, 109] width 28 height 11
click at [402, 108] on input "4.34" at bounding box center [392, 109] width 28 height 11
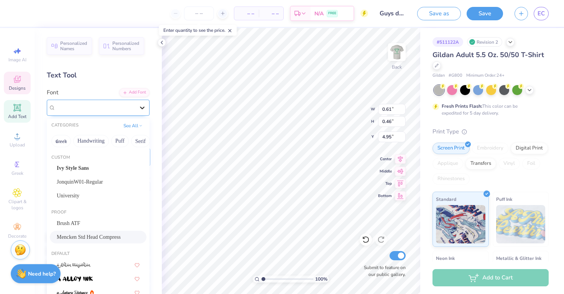
click at [143, 113] on div at bounding box center [142, 108] width 14 height 14
click at [115, 189] on div "University" at bounding box center [98, 195] width 97 height 13
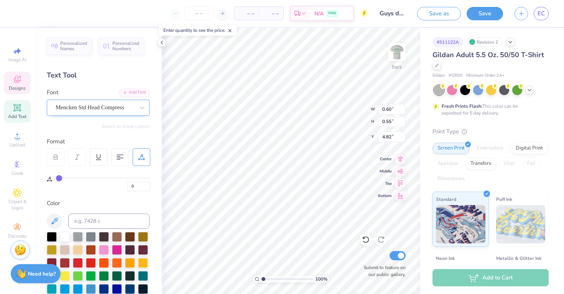
click at [115, 114] on div "Mencken Std Head Compress" at bounding box center [98, 108] width 103 height 16
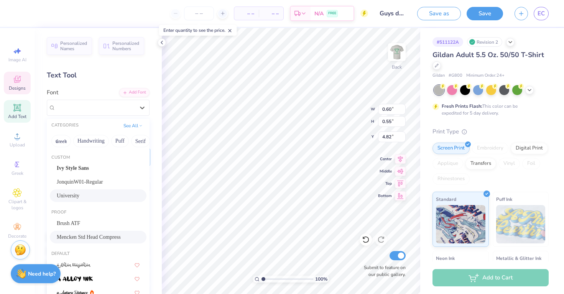
click at [106, 193] on div "University" at bounding box center [98, 196] width 83 height 8
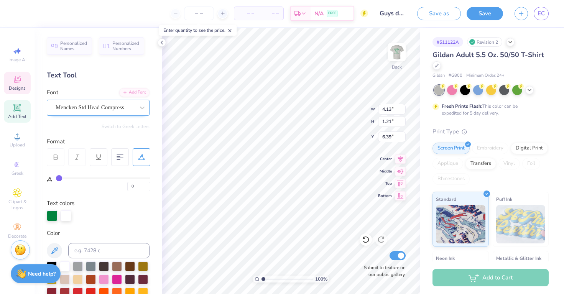
click at [123, 106] on div "Mencken Std Head Compress" at bounding box center [95, 108] width 80 height 12
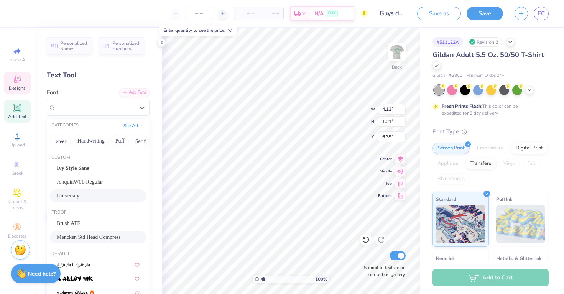
click at [98, 195] on div "University" at bounding box center [98, 196] width 83 height 8
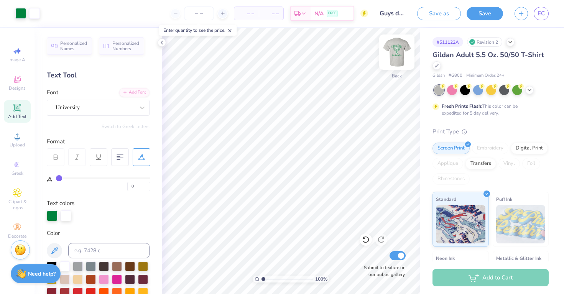
click at [395, 44] on img at bounding box center [396, 52] width 31 height 31
click at [402, 54] on img at bounding box center [396, 52] width 31 height 31
click at [399, 58] on img at bounding box center [396, 52] width 31 height 31
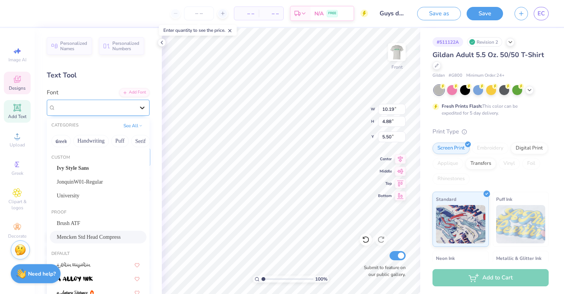
click at [140, 107] on icon at bounding box center [142, 108] width 5 height 3
click at [118, 190] on div "University" at bounding box center [98, 195] width 97 height 13
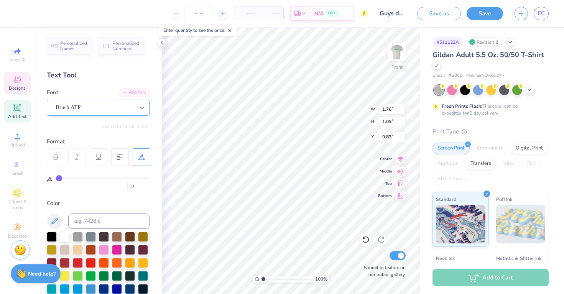
click at [137, 109] on div at bounding box center [142, 108] width 14 height 14
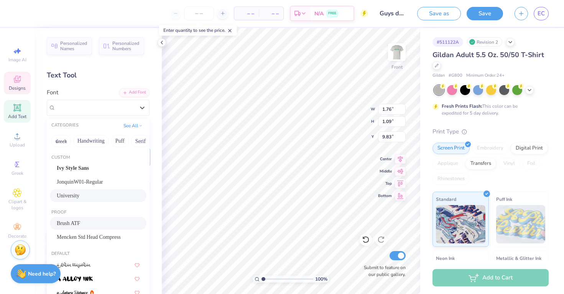
click at [113, 194] on div "University" at bounding box center [98, 196] width 83 height 8
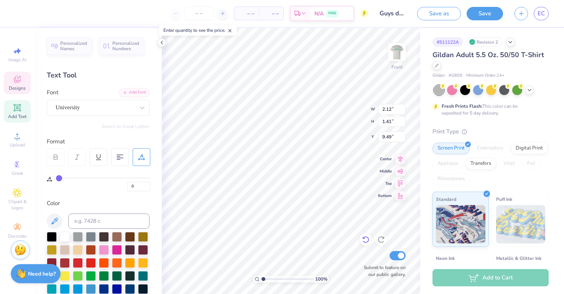
click at [366, 241] on icon at bounding box center [366, 240] width 8 height 8
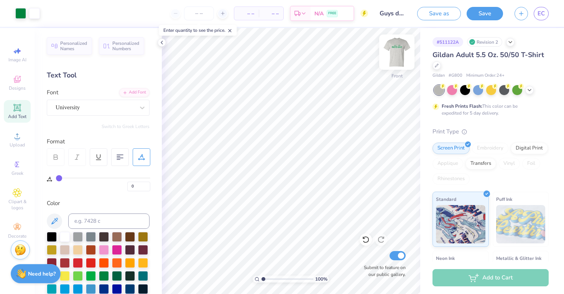
click at [395, 55] on img at bounding box center [396, 52] width 31 height 31
click at [393, 56] on img at bounding box center [396, 52] width 31 height 31
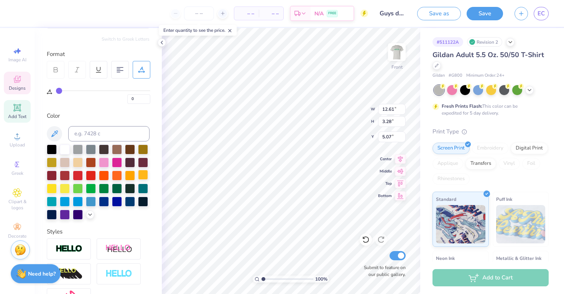
scroll to position [90, 0]
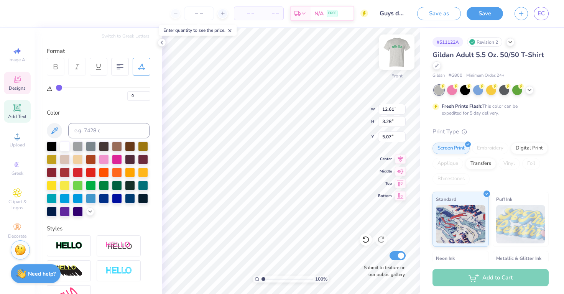
click at [404, 54] on img at bounding box center [396, 52] width 31 height 31
click at [400, 50] on img at bounding box center [396, 52] width 31 height 31
click at [402, 54] on img at bounding box center [396, 52] width 31 height 31
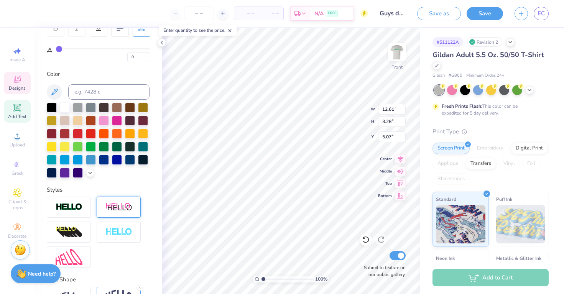
scroll to position [135, 0]
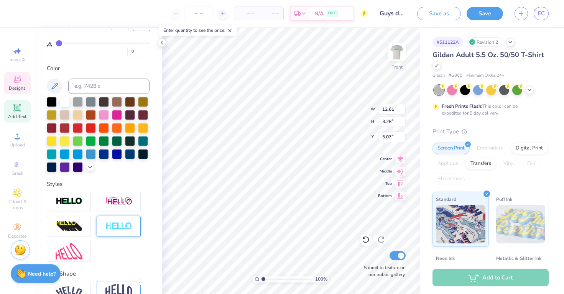
click at [132, 224] on div at bounding box center [119, 226] width 44 height 21
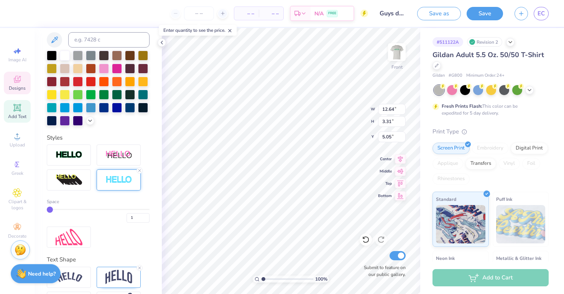
scroll to position [179, 0]
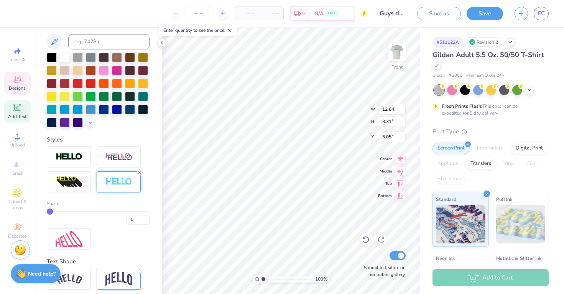
click at [366, 240] on icon at bounding box center [366, 240] width 8 height 8
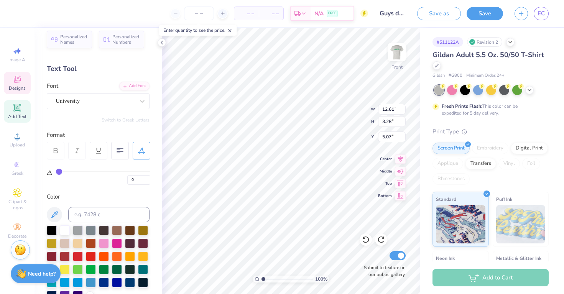
scroll to position [0, 0]
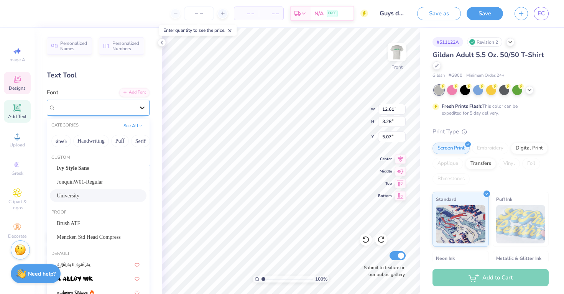
click at [136, 107] on div at bounding box center [142, 108] width 14 height 14
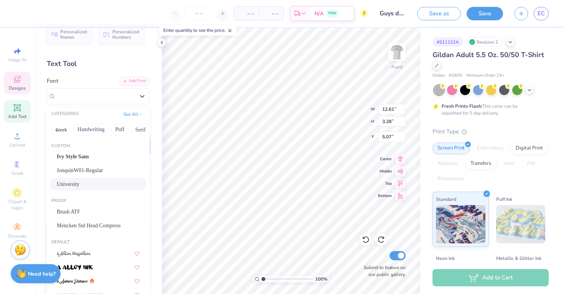
scroll to position [12, 0]
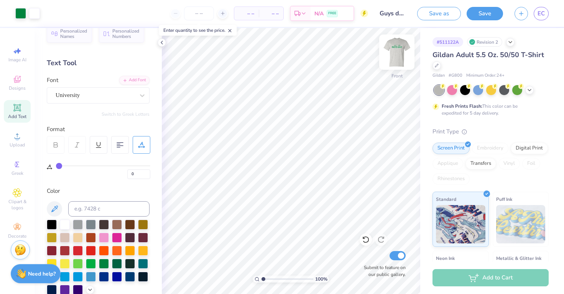
click at [394, 54] on img at bounding box center [396, 52] width 31 height 31
click at [398, 56] on img at bounding box center [396, 52] width 31 height 31
click at [396, 61] on img at bounding box center [396, 52] width 31 height 31
click at [398, 47] on img at bounding box center [396, 52] width 31 height 31
click at [366, 240] on icon at bounding box center [366, 240] width 8 height 8
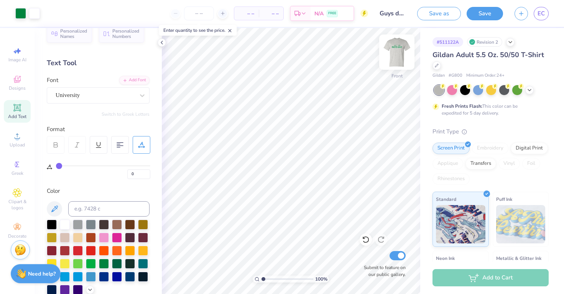
click at [397, 55] on img at bounding box center [396, 52] width 31 height 31
click at [397, 58] on img at bounding box center [396, 52] width 31 height 31
click at [395, 68] on div "Front" at bounding box center [396, 67] width 11 height 7
click at [399, 50] on img at bounding box center [396, 52] width 31 height 31
click at [397, 62] on img at bounding box center [396, 52] width 31 height 31
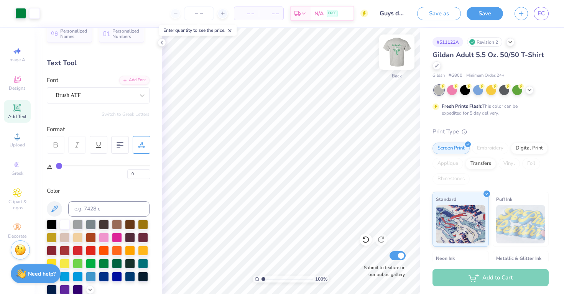
click at [399, 56] on img at bounding box center [396, 52] width 31 height 31
click at [399, 51] on img at bounding box center [396, 52] width 31 height 31
click at [400, 52] on img at bounding box center [396, 52] width 31 height 31
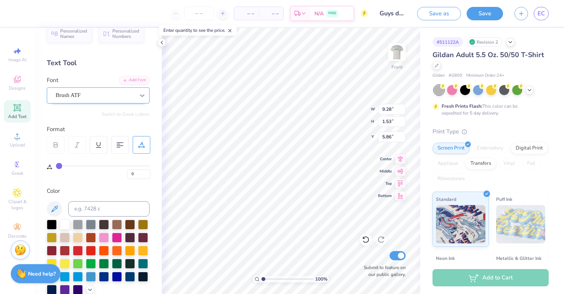
click at [138, 101] on div at bounding box center [142, 96] width 14 height 14
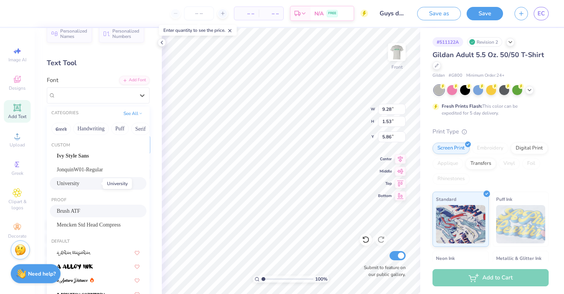
click at [79, 180] on span "University" at bounding box center [68, 183] width 23 height 8
click at [114, 91] on div "Brush ATF" at bounding box center [95, 95] width 80 height 12
click at [99, 181] on div "University" at bounding box center [98, 183] width 83 height 8
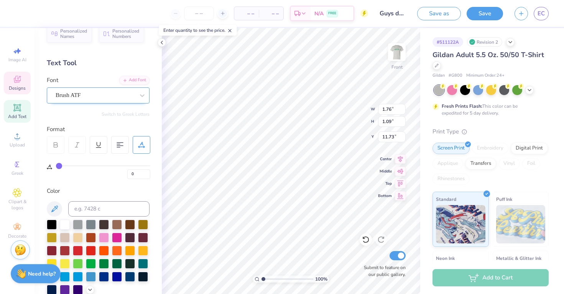
click at [101, 94] on div "Brush ATF" at bounding box center [95, 95] width 80 height 12
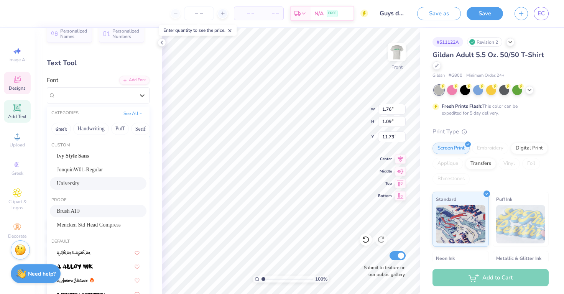
click at [79, 186] on span "University" at bounding box center [68, 183] width 23 height 8
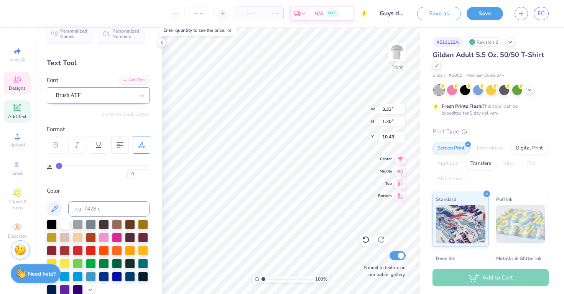
click at [116, 100] on div at bounding box center [95, 95] width 79 height 10
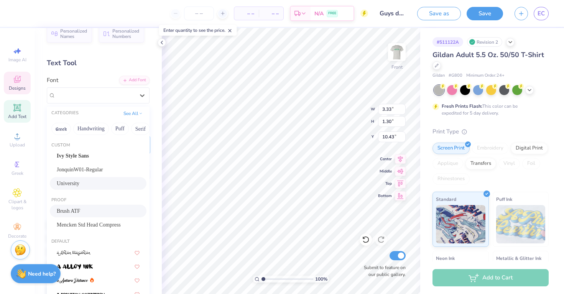
click at [105, 179] on div "University" at bounding box center [98, 183] width 97 height 13
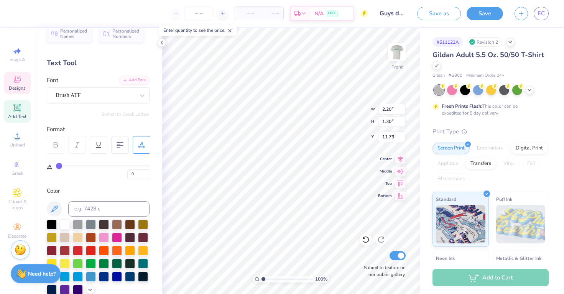
click at [135, 124] on div "Personalized Names Personalized Numbers Text Tool Add Font Font Brush ATF Switc…" at bounding box center [97, 161] width 127 height 266
click at [130, 84] on div "Add Font Font Brush ATF" at bounding box center [98, 90] width 103 height 28
click at [127, 104] on div "Personalized Names Personalized Numbers Text Tool Add Font Font Brush ATF Switc…" at bounding box center [97, 161] width 127 height 266
click at [129, 98] on div "Brush ATF" at bounding box center [95, 95] width 80 height 12
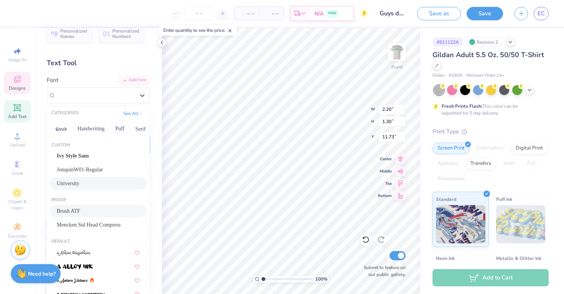
click at [114, 186] on div "University" at bounding box center [98, 183] width 83 height 8
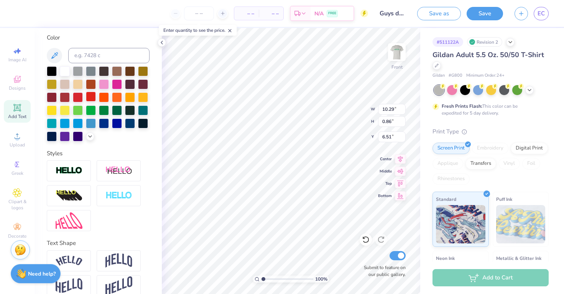
scroll to position [177, 0]
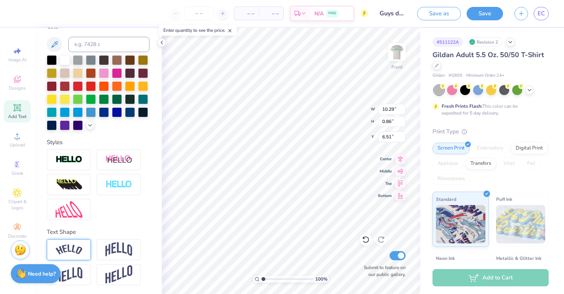
click at [76, 257] on div at bounding box center [69, 249] width 44 height 21
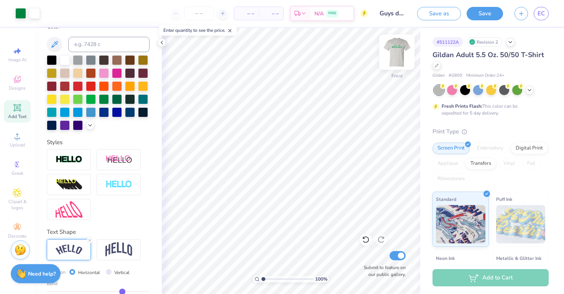
click at [395, 56] on img at bounding box center [396, 52] width 31 height 31
click at [396, 57] on img at bounding box center [396, 52] width 31 height 31
click at [402, 59] on img at bounding box center [396, 52] width 31 height 31
click at [392, 55] on img at bounding box center [396, 52] width 31 height 31
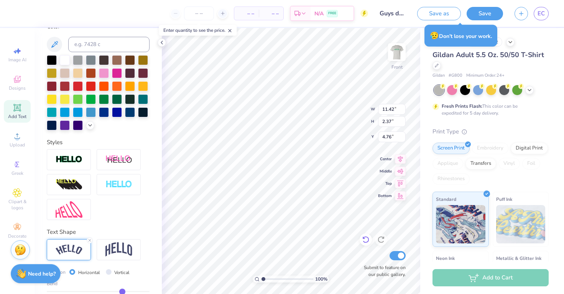
click at [363, 235] on div at bounding box center [365, 239] width 12 height 12
click at [403, 53] on img at bounding box center [396, 52] width 31 height 31
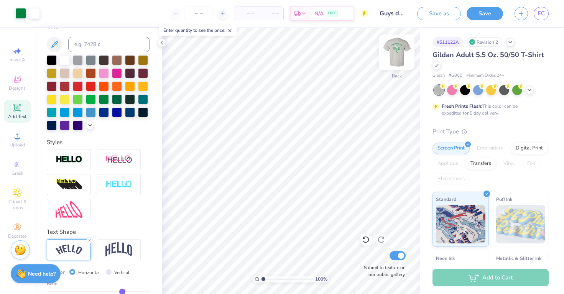
click at [400, 54] on img at bounding box center [396, 52] width 31 height 31
click at [401, 10] on input "Guys day tee shirt" at bounding box center [393, 13] width 38 height 15
click at [404, 11] on input "Guys day tee shirt" at bounding box center [393, 13] width 38 height 15
drag, startPoint x: 406, startPoint y: 14, endPoint x: 374, endPoint y: 15, distance: 31.4
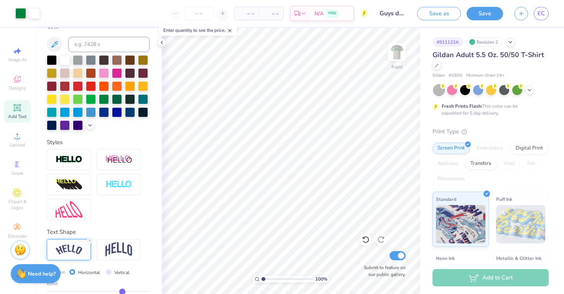
click at [374, 15] on input "Guys day tee shirt" at bounding box center [393, 13] width 38 height 15
click at [393, 16] on input "Guys day tee shirt" at bounding box center [393, 13] width 38 height 15
click at [408, 11] on input "Guys day tee shirt" at bounding box center [393, 13] width 38 height 15
click at [405, 11] on input "Guys day tee shirt" at bounding box center [393, 13] width 38 height 15
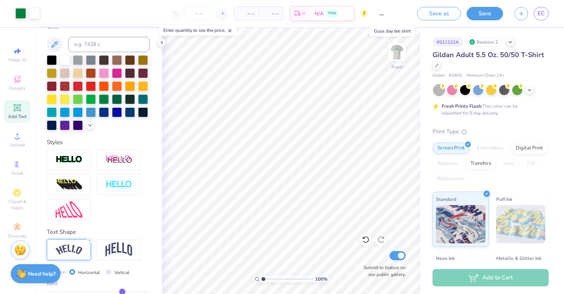
scroll to position [0, 25]
drag, startPoint x: 380, startPoint y: 12, endPoint x: 408, endPoint y: 16, distance: 28.6
click at [408, 16] on input "Guys day tee shirt" at bounding box center [393, 13] width 38 height 15
click at [407, 16] on input "Guys day tee shirt" at bounding box center [393, 13] width 38 height 15
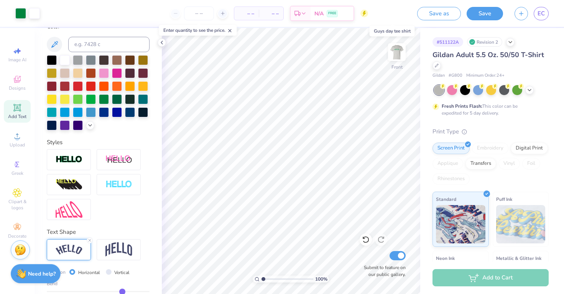
click at [406, 16] on input "Guys day tee shirt" at bounding box center [393, 13] width 38 height 15
click at [389, 11] on input "Guys day tee shirt" at bounding box center [393, 13] width 38 height 15
drag, startPoint x: 379, startPoint y: 15, endPoint x: 406, endPoint y: 15, distance: 26.8
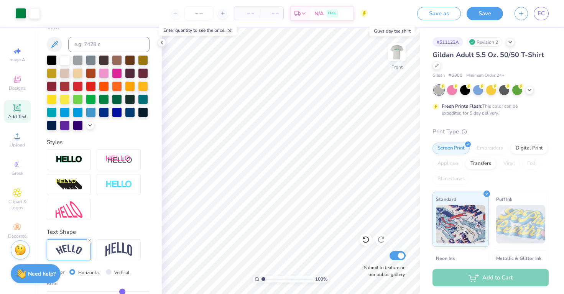
click at [406, 15] on input "Guys day tee shirt" at bounding box center [393, 13] width 38 height 15
click at [399, 14] on input "Guys day tee shirt" at bounding box center [393, 13] width 38 height 15
click at [397, 15] on input "Guys day tee shirt" at bounding box center [393, 13] width 38 height 15
click at [399, 51] on img at bounding box center [396, 52] width 31 height 31
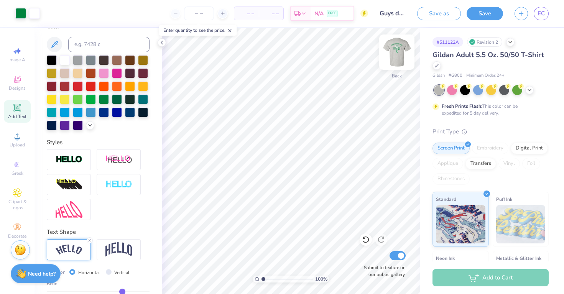
click at [390, 61] on img at bounding box center [396, 52] width 31 height 31
click at [397, 60] on img at bounding box center [396, 52] width 31 height 31
click at [486, 13] on button "Save" at bounding box center [484, 12] width 36 height 13
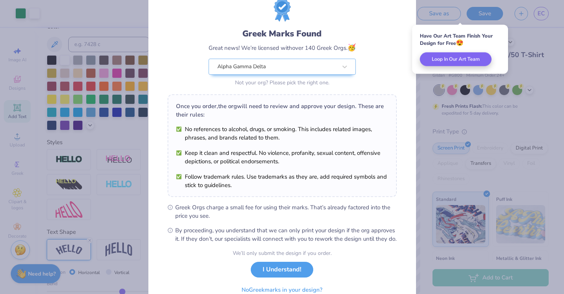
scroll to position [65, 0]
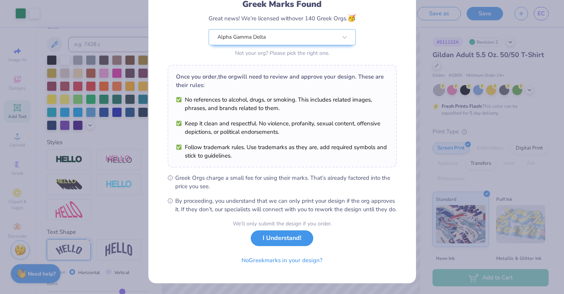
click at [300, 243] on button "I Understand!" at bounding box center [282, 238] width 62 height 16
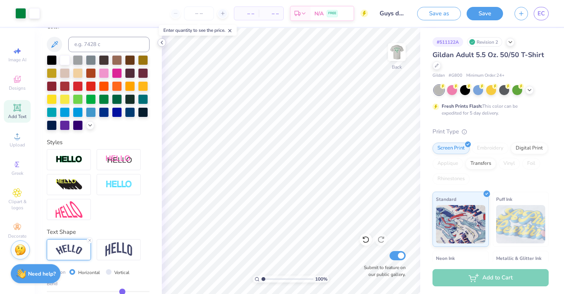
click at [160, 40] on icon at bounding box center [162, 42] width 6 height 6
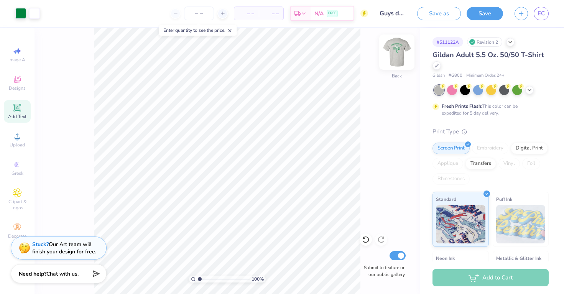
click at [395, 58] on img at bounding box center [396, 52] width 31 height 31
click at [392, 57] on img at bounding box center [396, 52] width 31 height 31
click at [396, 71] on div "100 % Back Submit to feature on our public gallery." at bounding box center [227, 161] width 386 height 266
click at [390, 54] on img at bounding box center [396, 52] width 31 height 31
click at [399, 59] on img at bounding box center [396, 52] width 31 height 31
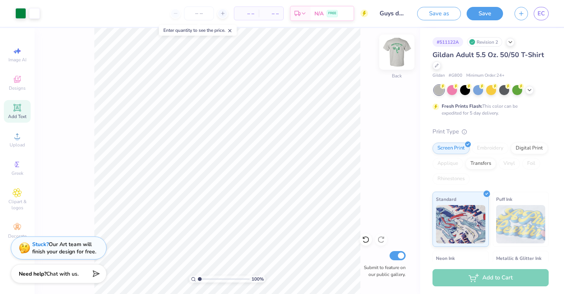
click at [394, 58] on img at bounding box center [396, 52] width 31 height 31
click at [390, 54] on img at bounding box center [396, 52] width 31 height 31
click at [393, 57] on img at bounding box center [396, 52] width 31 height 31
click at [394, 54] on img at bounding box center [396, 52] width 31 height 31
click at [394, 54] on img at bounding box center [396, 51] width 15 height 15
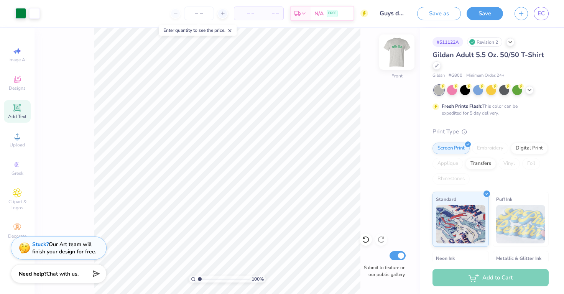
click at [398, 62] on img at bounding box center [396, 52] width 31 height 31
click at [486, 13] on button "Save" at bounding box center [484, 12] width 36 height 13
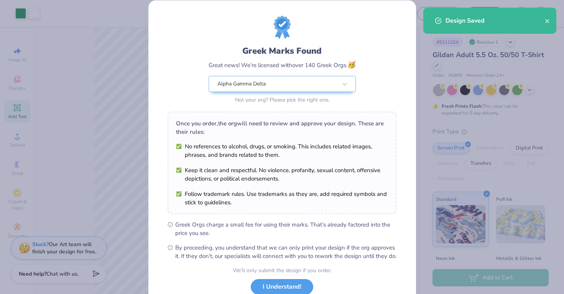
scroll to position [44, 0]
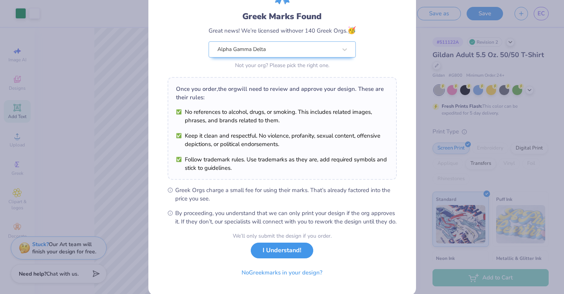
click at [289, 258] on button "I Understand!" at bounding box center [282, 251] width 62 height 16
